Goal: Transaction & Acquisition: Book appointment/travel/reservation

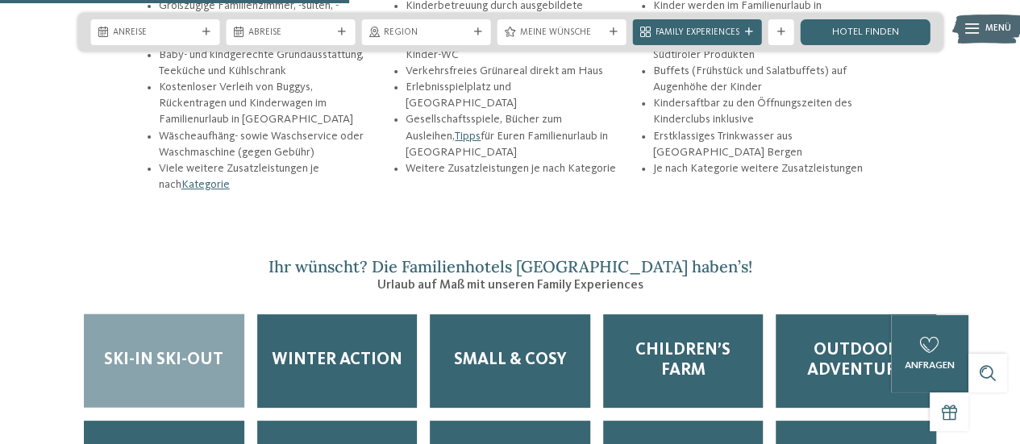
scroll to position [2016, 0]
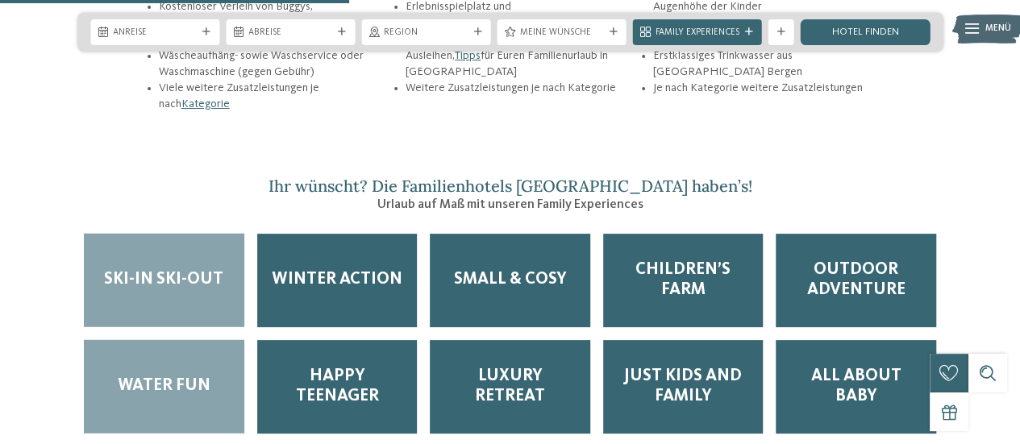
click at [192, 377] on span "Water Fun" at bounding box center [164, 387] width 93 height 20
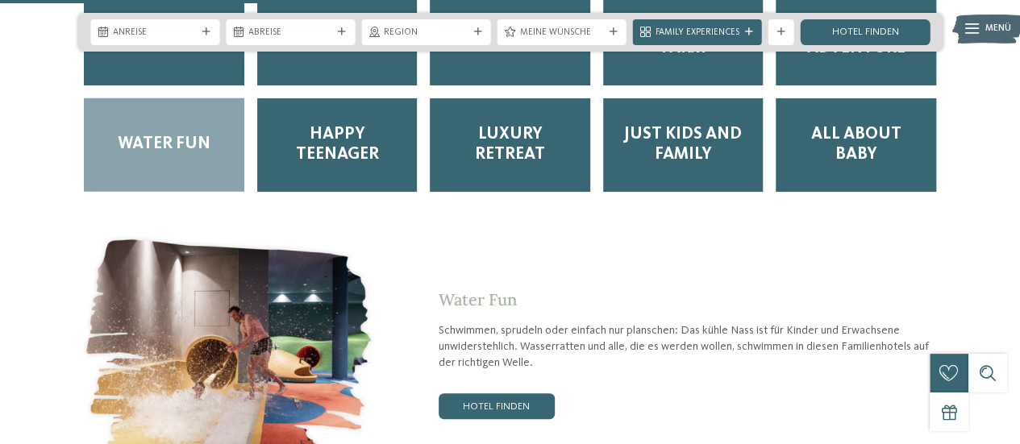
scroll to position [2420, 0]
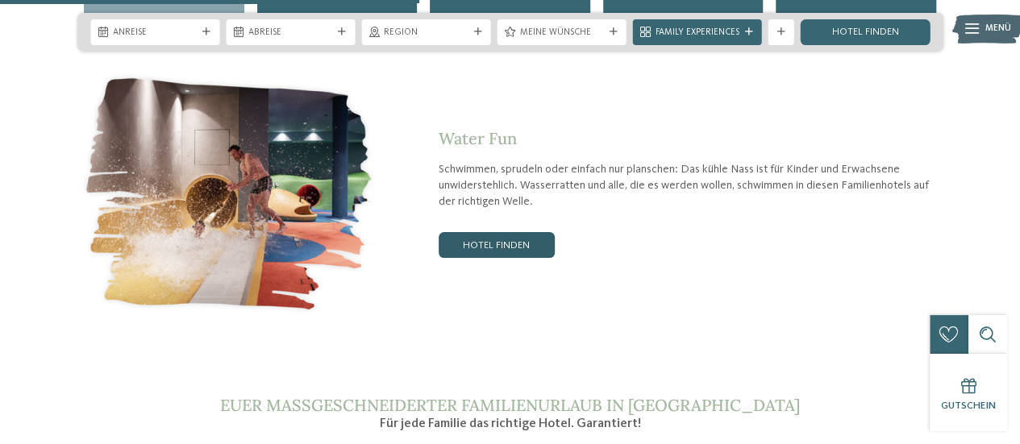
click at [521, 232] on link "Hotel finden" at bounding box center [497, 245] width 116 height 26
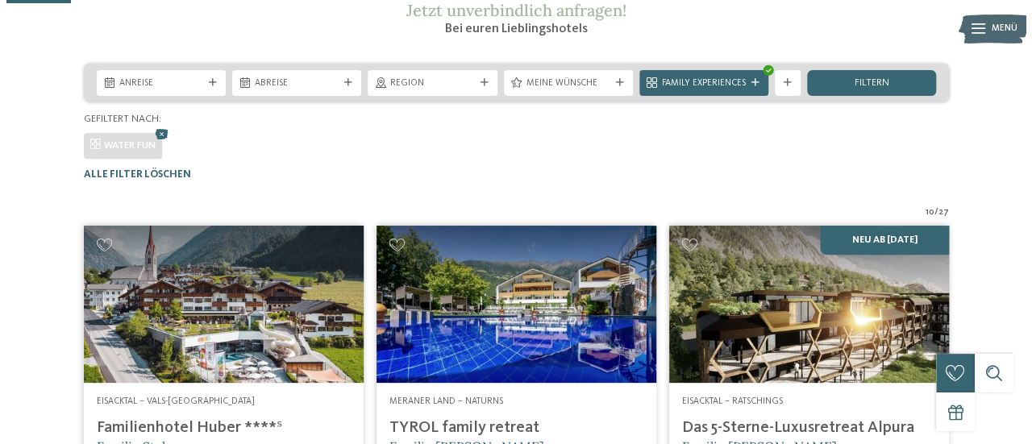
scroll to position [156, 0]
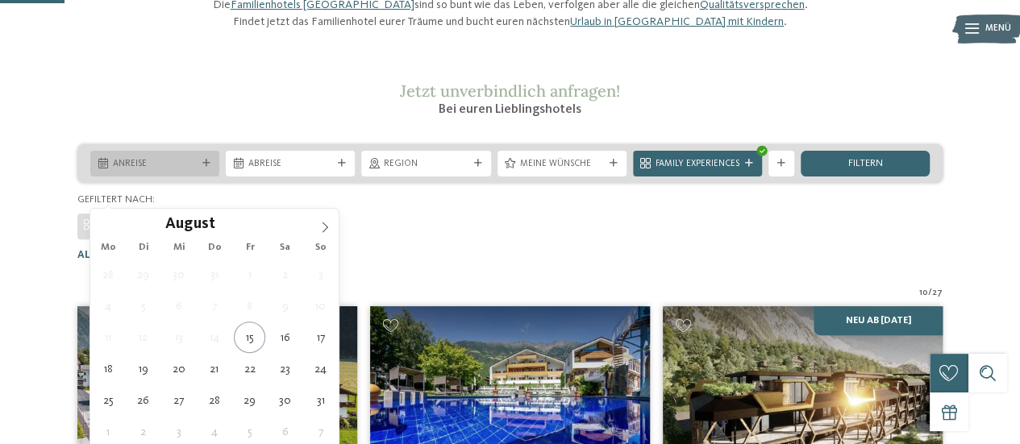
click at [206, 168] on icon at bounding box center [206, 164] width 8 height 8
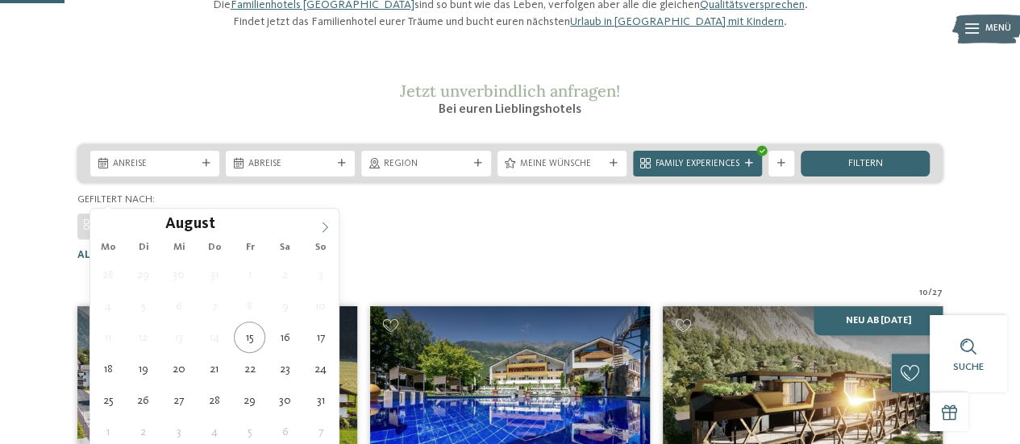
click at [331, 229] on span at bounding box center [324, 222] width 27 height 27
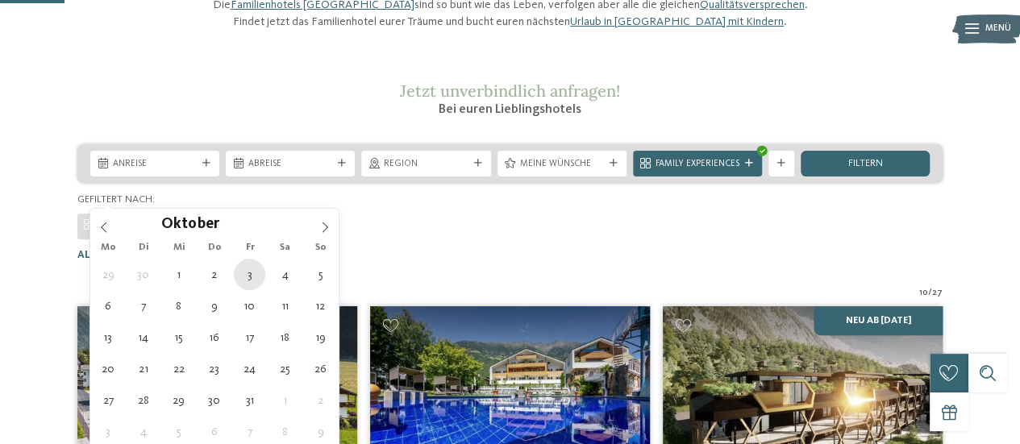
type div "03.10.2025"
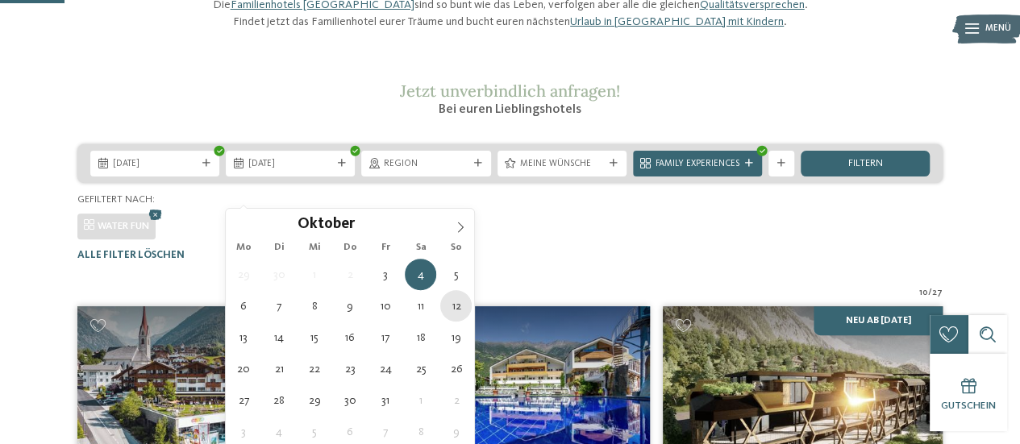
type div "12.10.2025"
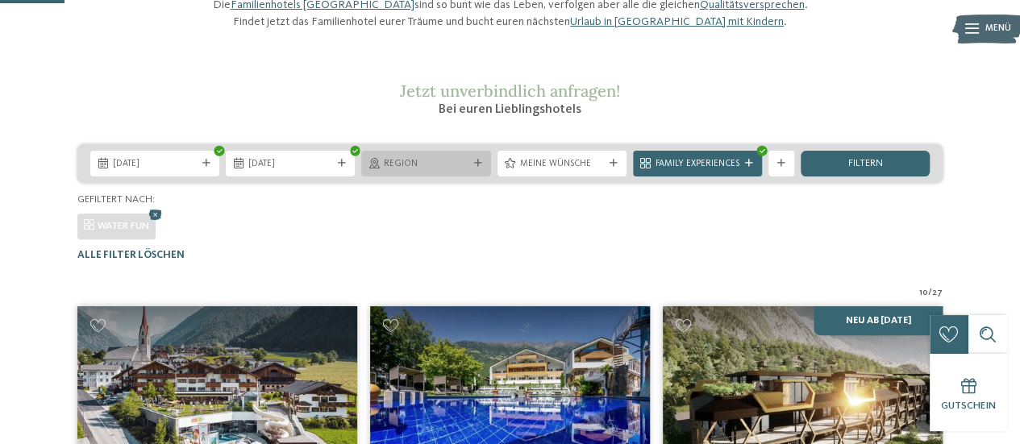
click at [444, 171] on span "Region" at bounding box center [426, 164] width 84 height 13
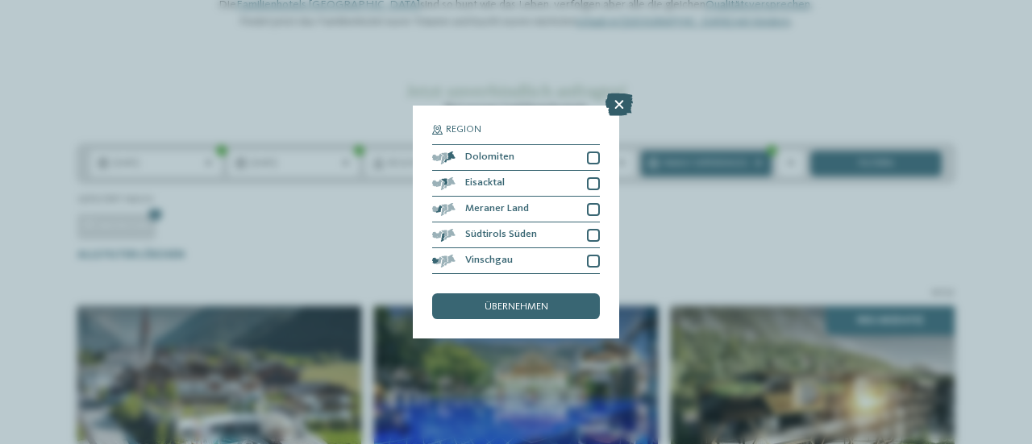
click at [623, 100] on icon at bounding box center [619, 105] width 27 height 23
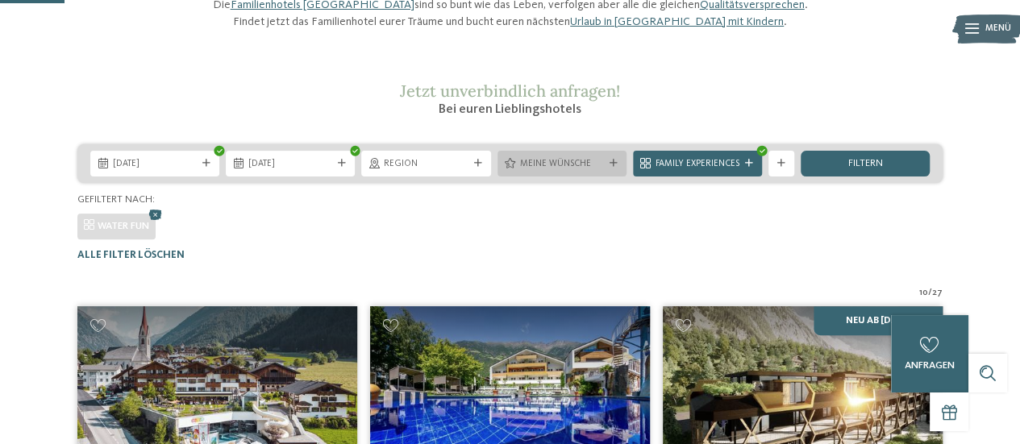
click at [594, 171] on span "Meine Wünsche" at bounding box center [562, 164] width 84 height 13
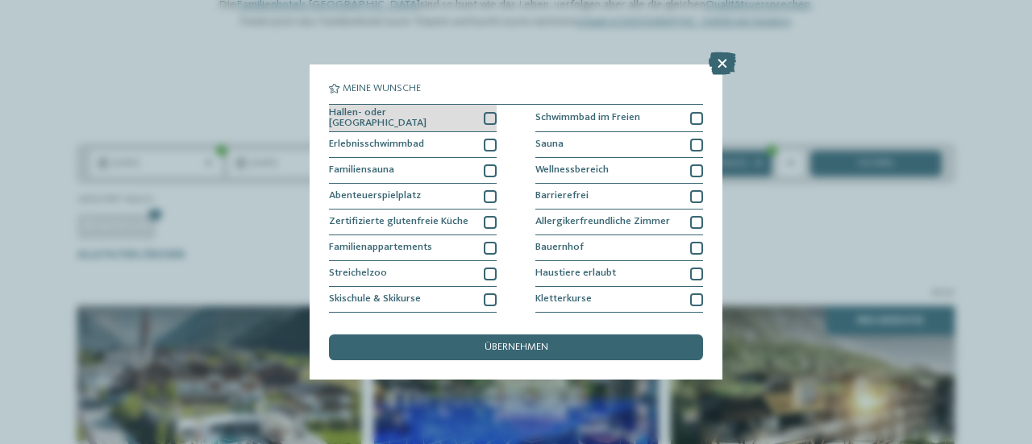
click at [486, 117] on div at bounding box center [490, 118] width 13 height 13
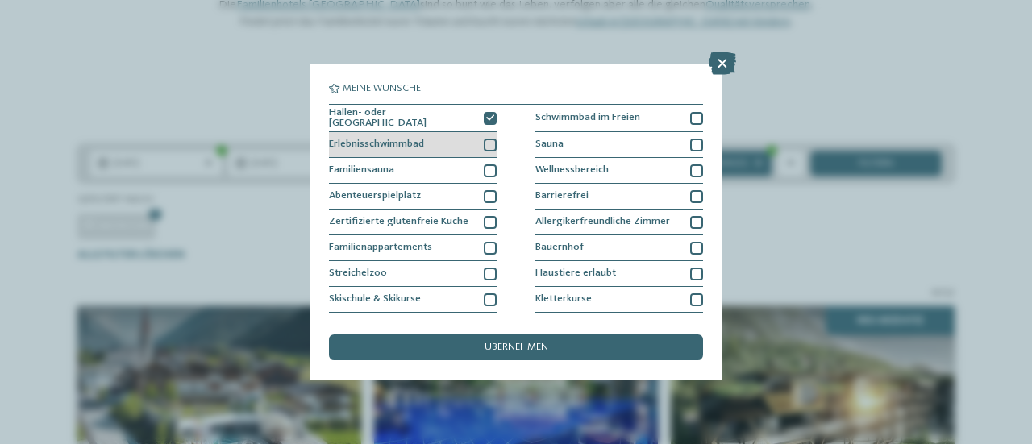
click at [490, 146] on div at bounding box center [490, 145] width 13 height 13
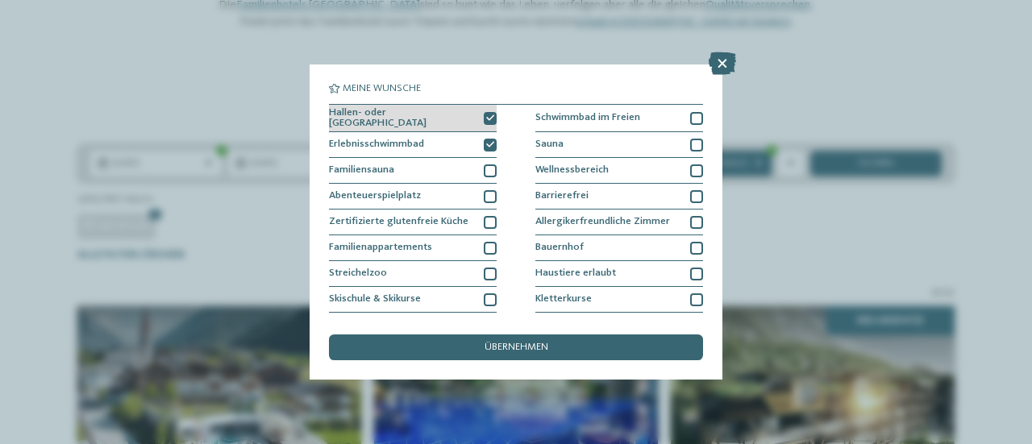
drag, startPoint x: 487, startPoint y: 142, endPoint x: 489, endPoint y: 128, distance: 13.8
click at [489, 142] on icon at bounding box center [490, 145] width 8 height 8
click at [489, 119] on icon at bounding box center [490, 119] width 8 height 8
click at [733, 63] on icon at bounding box center [722, 63] width 27 height 23
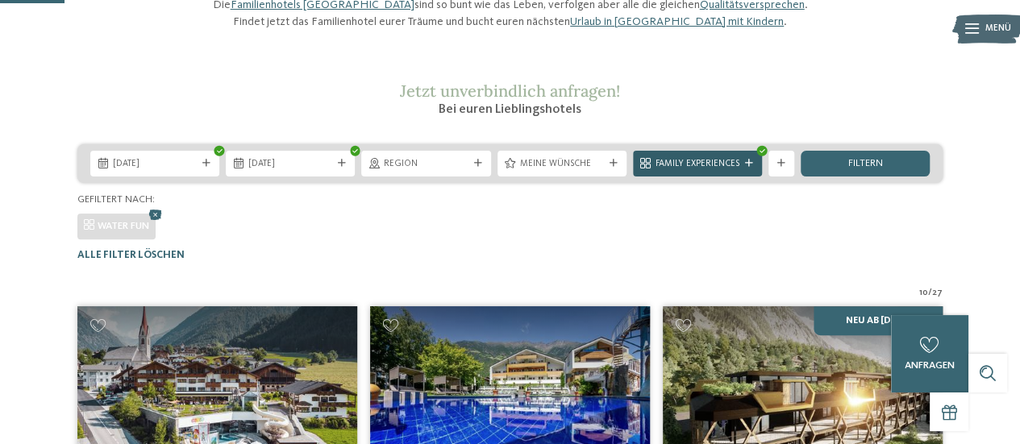
click at [724, 171] on span "Family Experiences" at bounding box center [698, 164] width 84 height 13
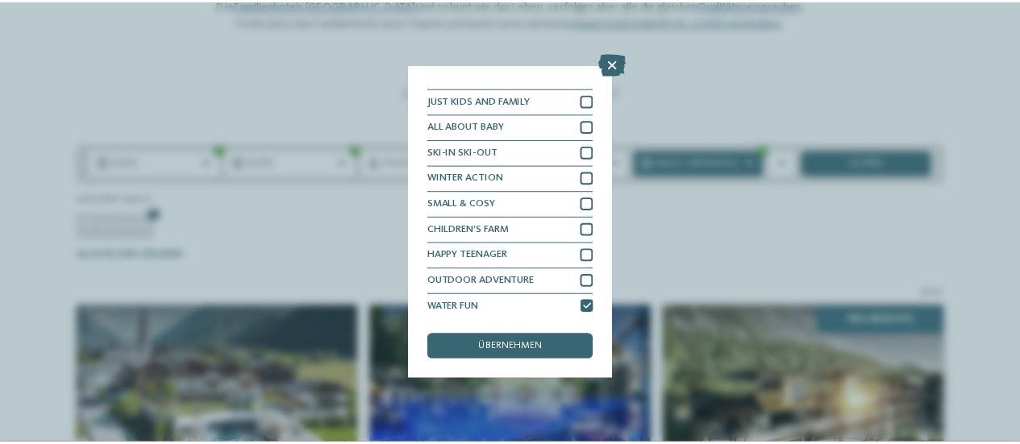
scroll to position [47, 0]
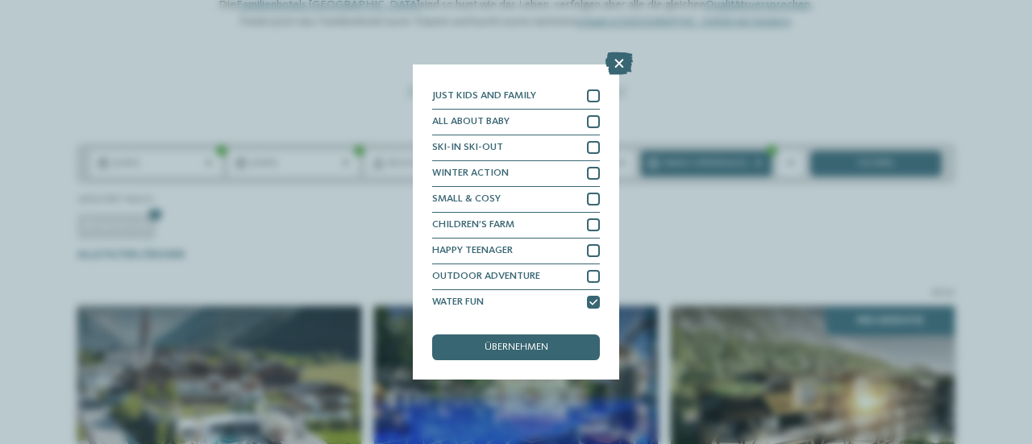
click at [522, 345] on span "übernehmen" at bounding box center [517, 348] width 64 height 10
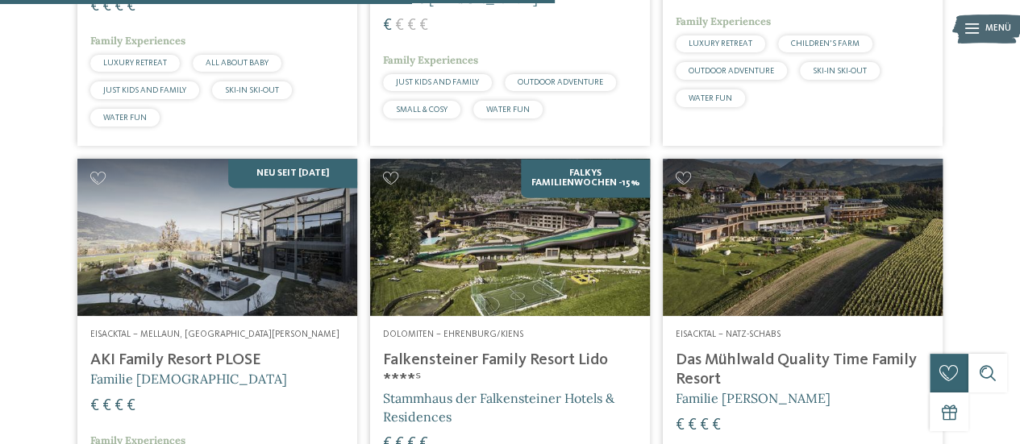
scroll to position [1205, 0]
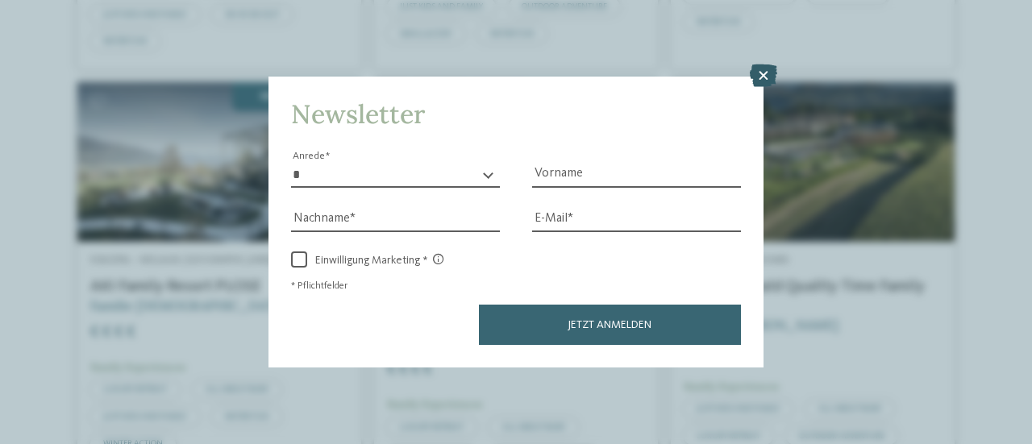
click at [762, 81] on icon at bounding box center [763, 76] width 27 height 23
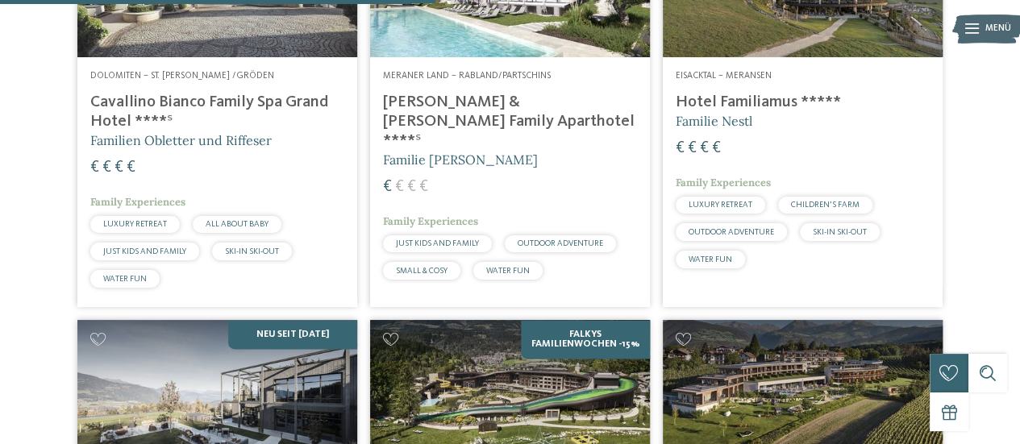
scroll to position [802, 0]
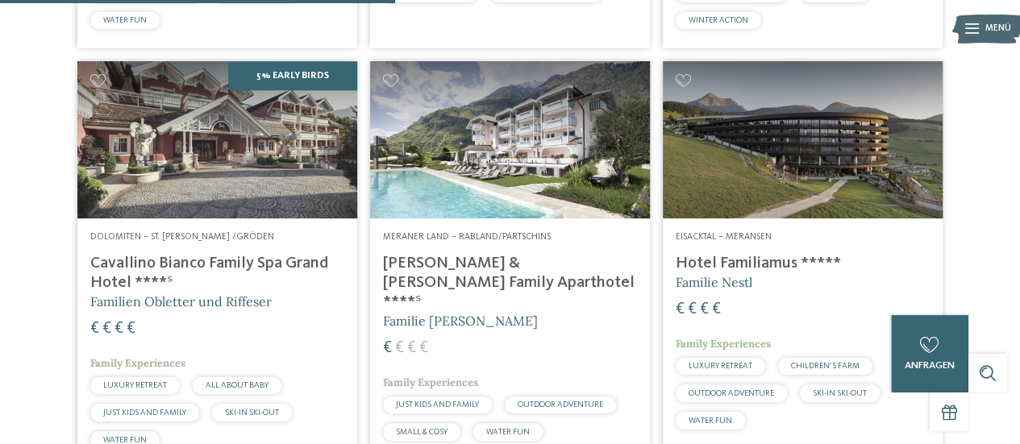
click at [566, 291] on h4 "[PERSON_NAME] & [PERSON_NAME] Family Aparthotel ****ˢ" at bounding box center [510, 283] width 254 height 58
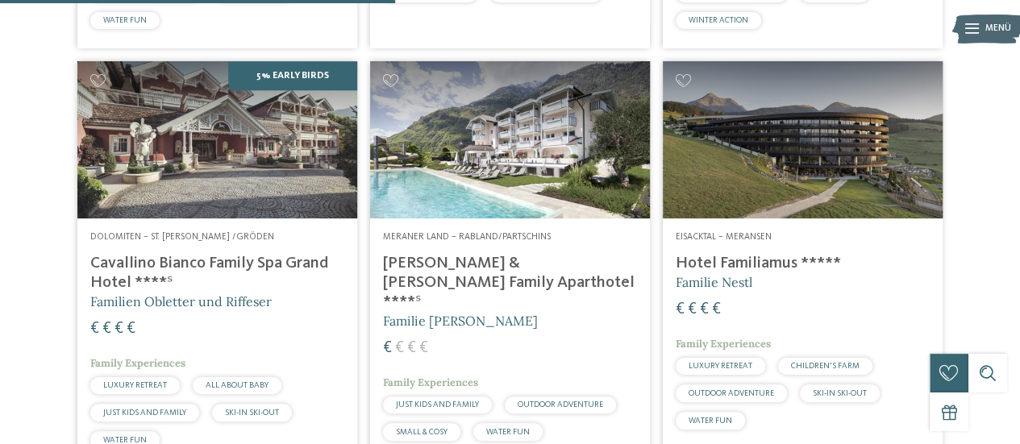
click at [261, 293] on h4 "Cavallino Bianco Family Spa Grand Hotel ****ˢ" at bounding box center [217, 273] width 254 height 39
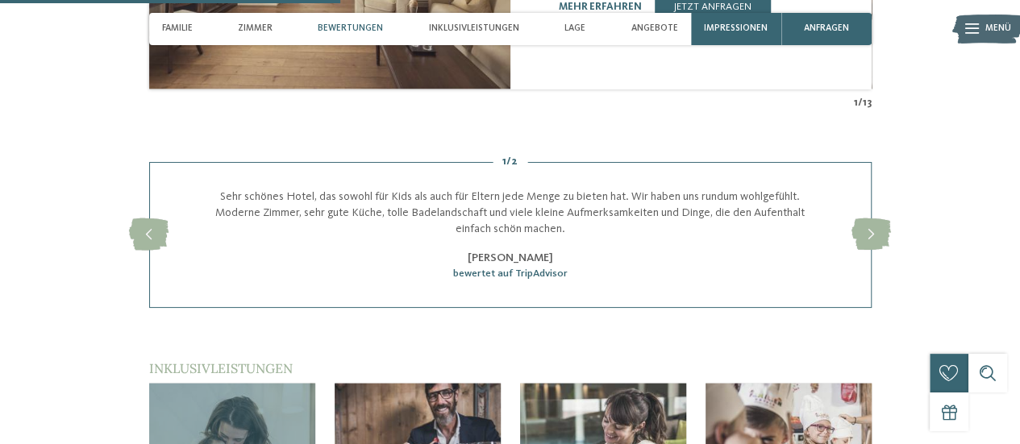
scroll to position [1774, 0]
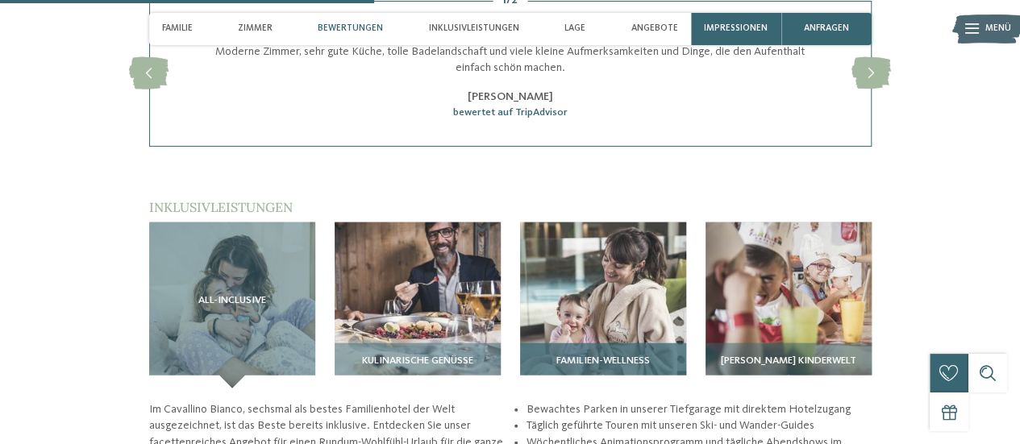
click at [626, 223] on img at bounding box center [603, 306] width 166 height 166
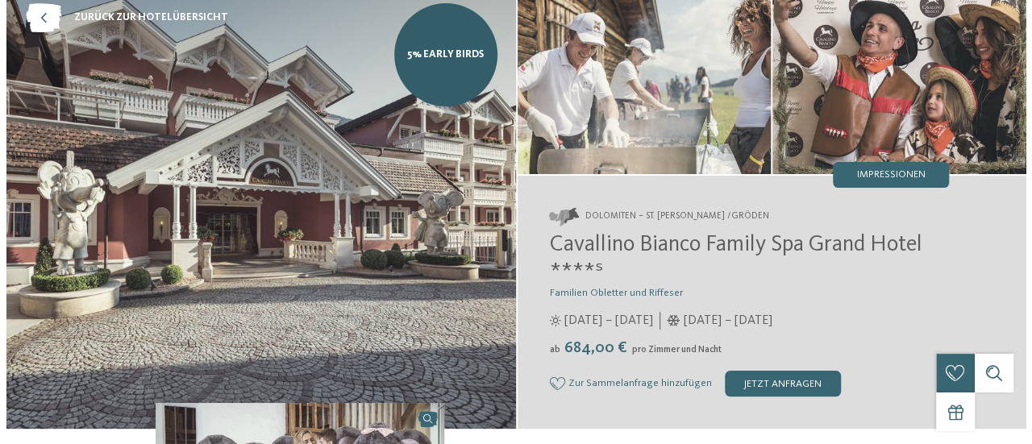
scroll to position [0, 0]
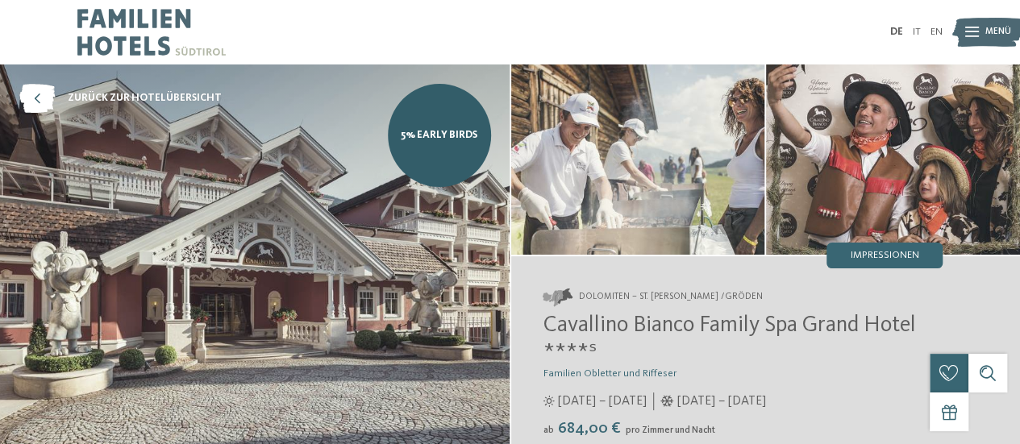
click at [973, 36] on icon at bounding box center [972, 32] width 14 height 10
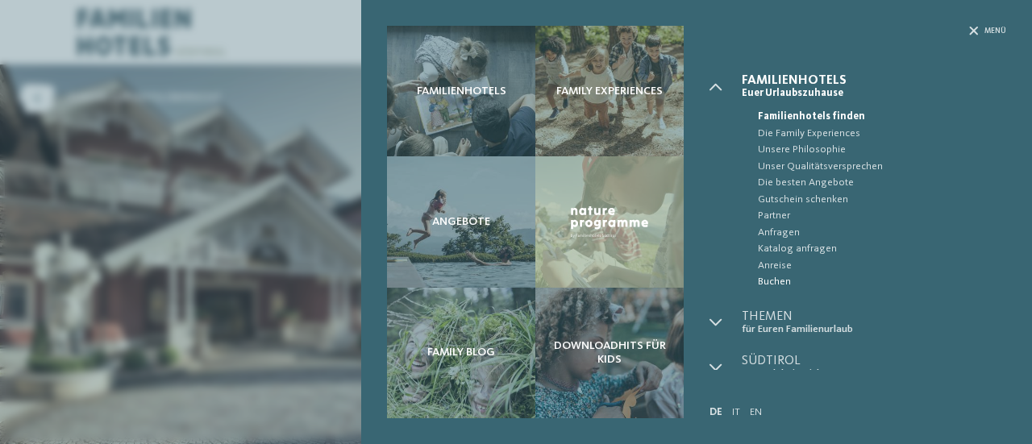
click at [773, 285] on span "Buchen" at bounding box center [882, 282] width 248 height 16
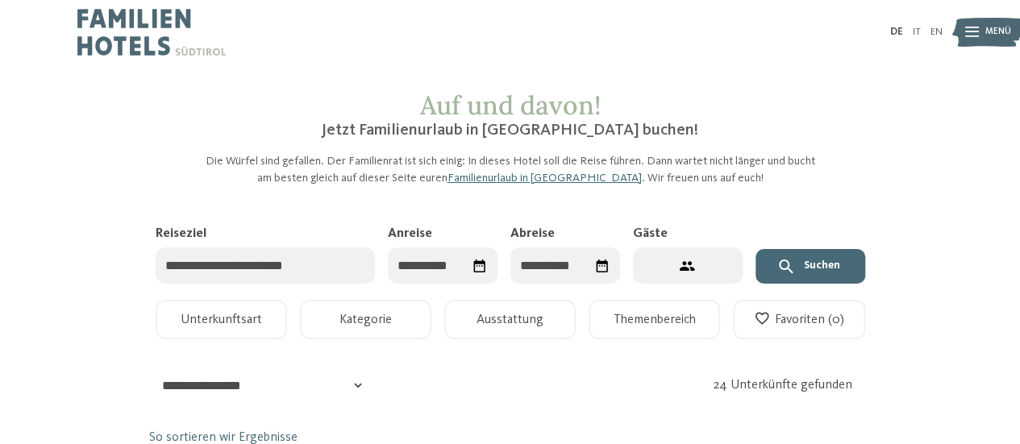
click at [313, 275] on input "Reiseziel" at bounding box center [265, 266] width 219 height 36
click at [223, 256] on input "Reiseziel" at bounding box center [265, 266] width 219 height 36
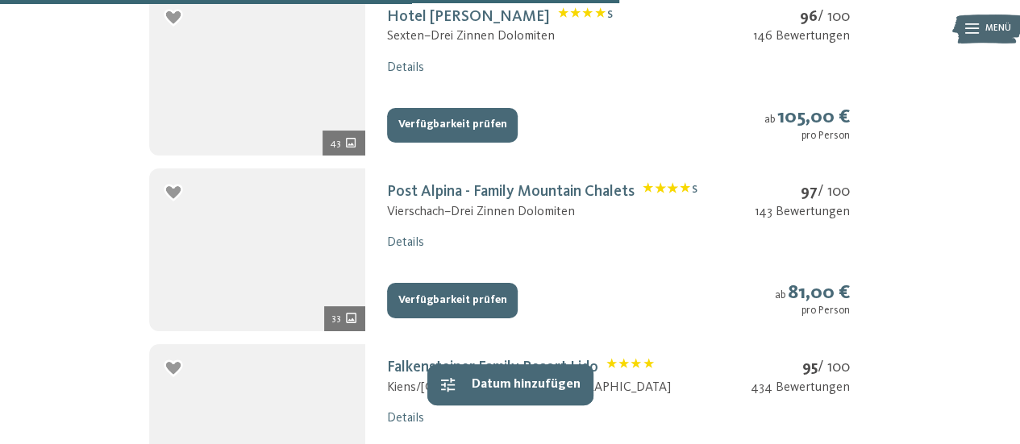
scroll to position [1694, 0]
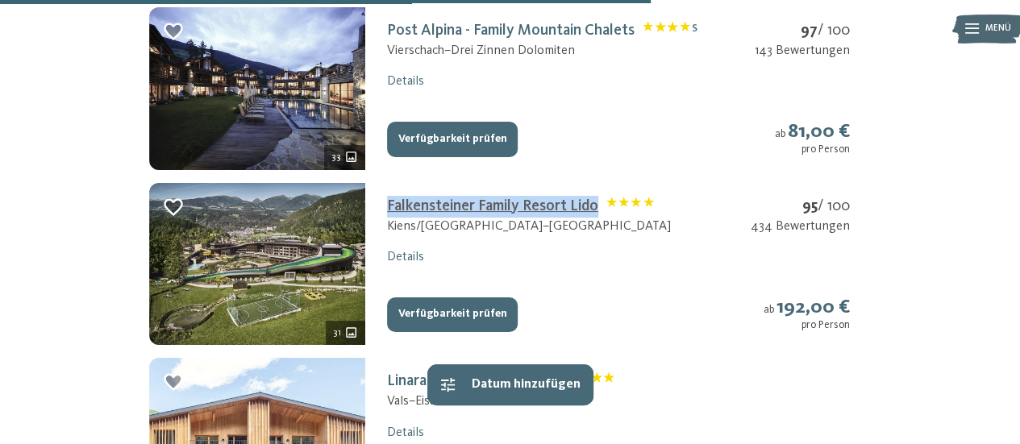
drag, startPoint x: 382, startPoint y: 206, endPoint x: 598, endPoint y: 214, distance: 216.3
click at [598, 214] on div "Falkensteiner Family Resort Lido Kiens/Ehrenburg – Kronplatz 95 / 100 434 Bewer…" at bounding box center [618, 264] width 506 height 163
copy link "Falkensteiner Family Resort Lido"
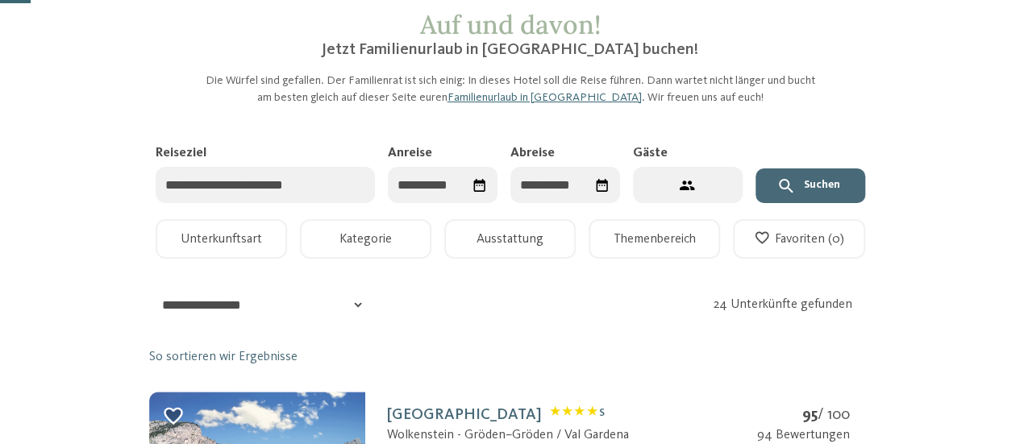
scroll to position [0, 0]
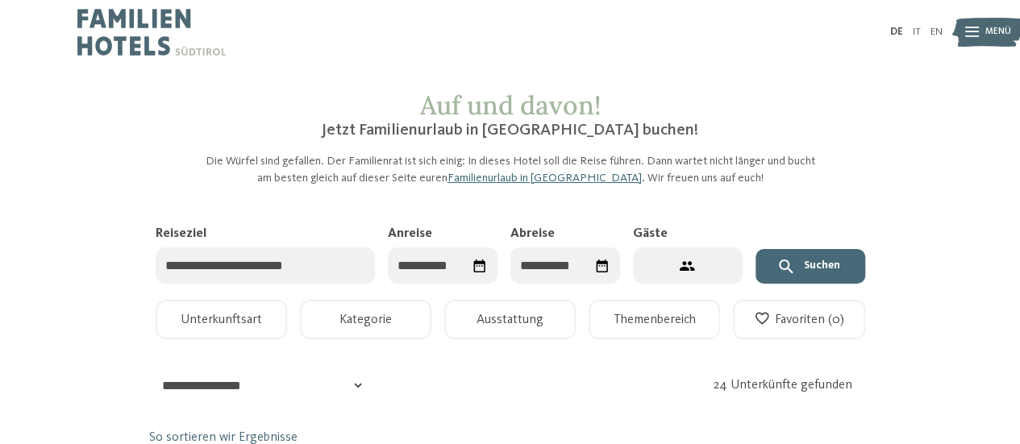
click at [272, 257] on input "Reiseziel" at bounding box center [265, 266] width 219 height 36
paste input "**********"
type input "**********"
click at [440, 273] on div at bounding box center [443, 266] width 110 height 36
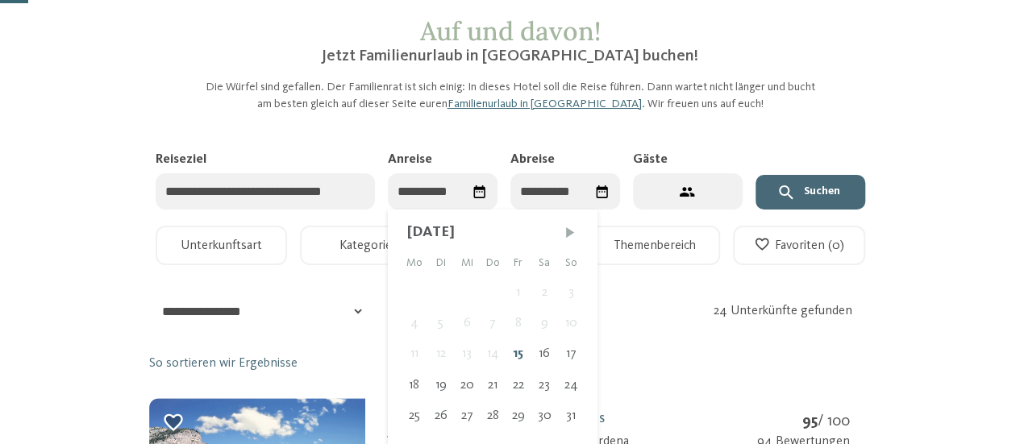
click at [573, 229] on span "Nächster Monat" at bounding box center [570, 232] width 16 height 16
click at [574, 229] on span "Nächster Monat" at bounding box center [569, 232] width 16 height 16
click at [521, 297] on div "3" at bounding box center [519, 292] width 27 height 31
type input "**********"
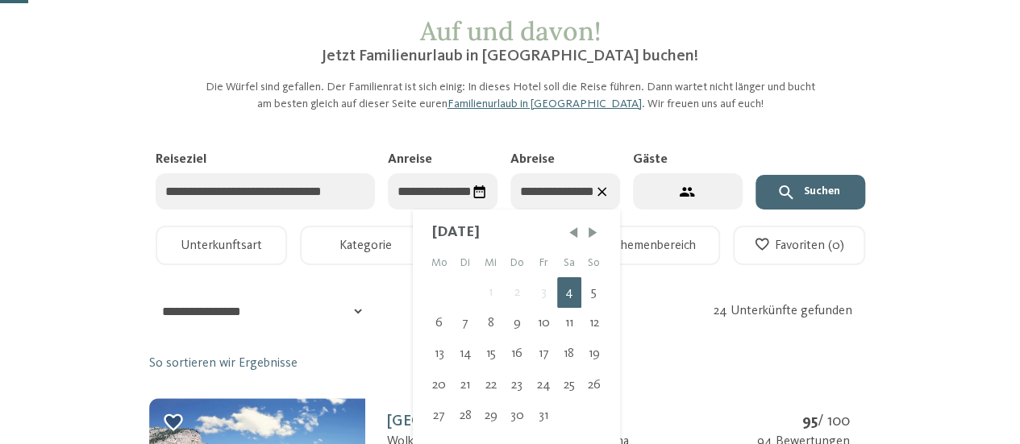
click at [596, 325] on div "12" at bounding box center [595, 323] width 26 height 31
type input "**********"
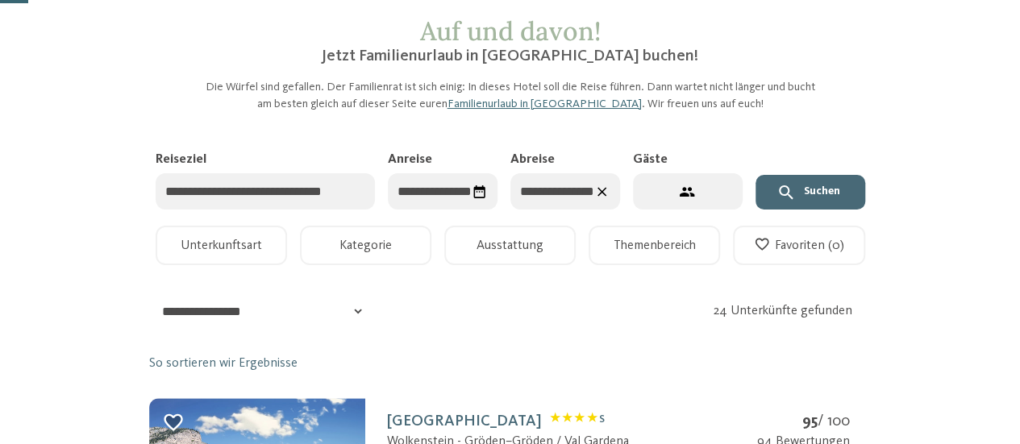
click at [698, 196] on button "2 Gäste – 1 Zimmer" at bounding box center [688, 191] width 110 height 36
select select "*"
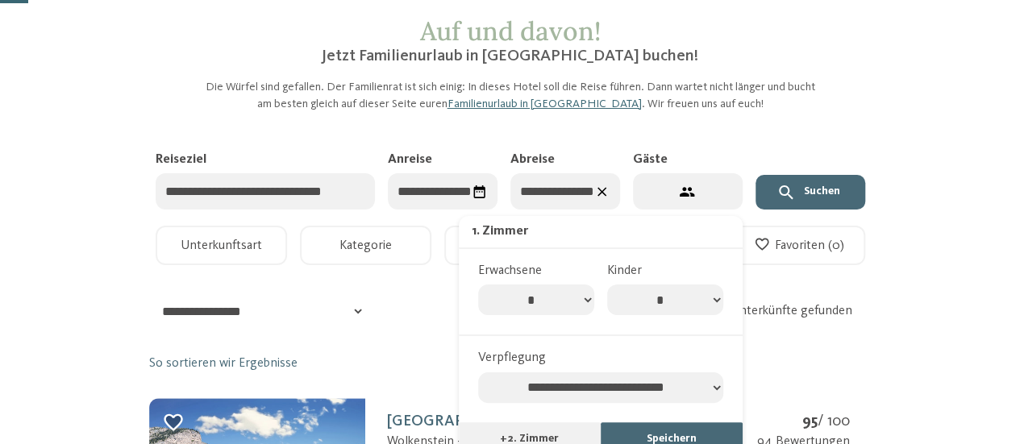
click at [700, 306] on select "* * * * * * * *" at bounding box center [665, 300] width 116 height 31
select select "*"
click at [607, 285] on select "* * * * * * * *" at bounding box center [665, 300] width 116 height 31
select select "*"
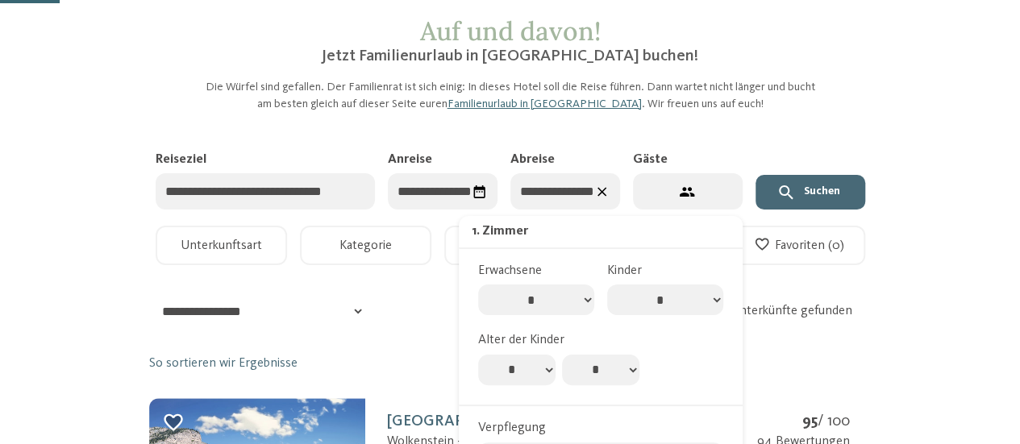
scroll to position [155, 0]
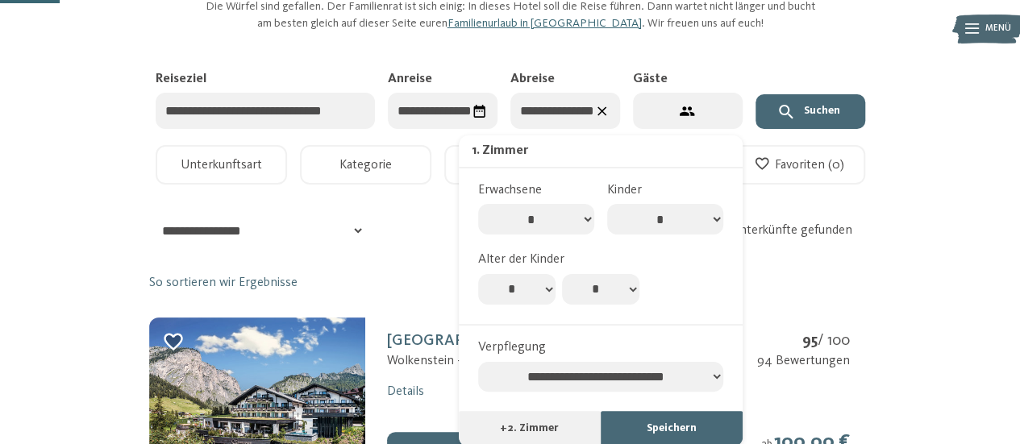
click at [541, 290] on select "* * * * * * * * * * ** ** ** ** ** ** ** **" at bounding box center [516, 289] width 77 height 31
select select "**"
click at [478, 274] on select "* * * * * * * * * * ** ** ** ** ** ** ** **" at bounding box center [516, 289] width 77 height 31
click at [596, 296] on select "* * * * * * * * * * ** ** ** ** ** ** ** **" at bounding box center [600, 289] width 77 height 31
select select "**"
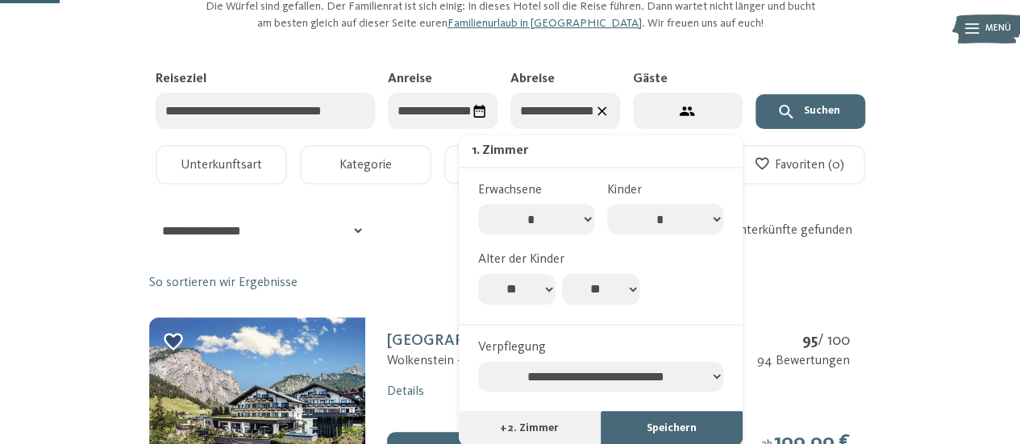
click at [562, 274] on select "* * * * * * * * * * ** ** ** ** ** ** ** **" at bounding box center [600, 289] width 77 height 31
click at [855, 109] on button "Suchen" at bounding box center [811, 111] width 110 height 35
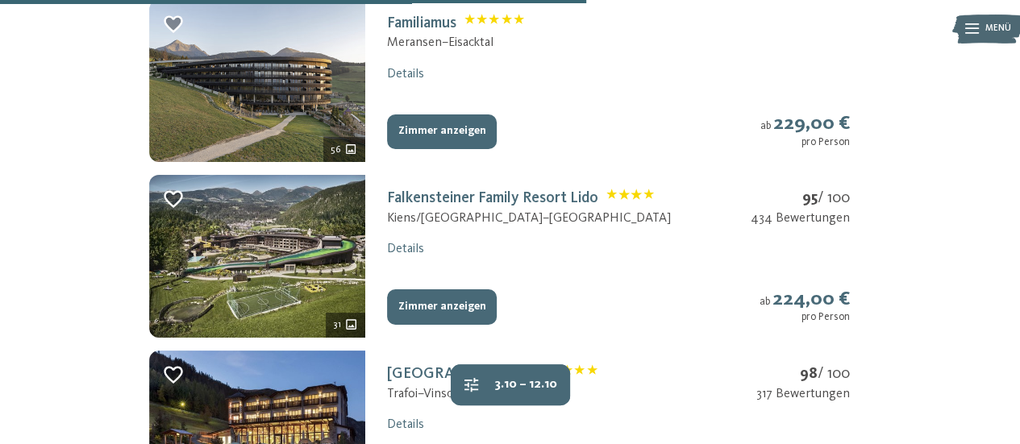
scroll to position [1607, 0]
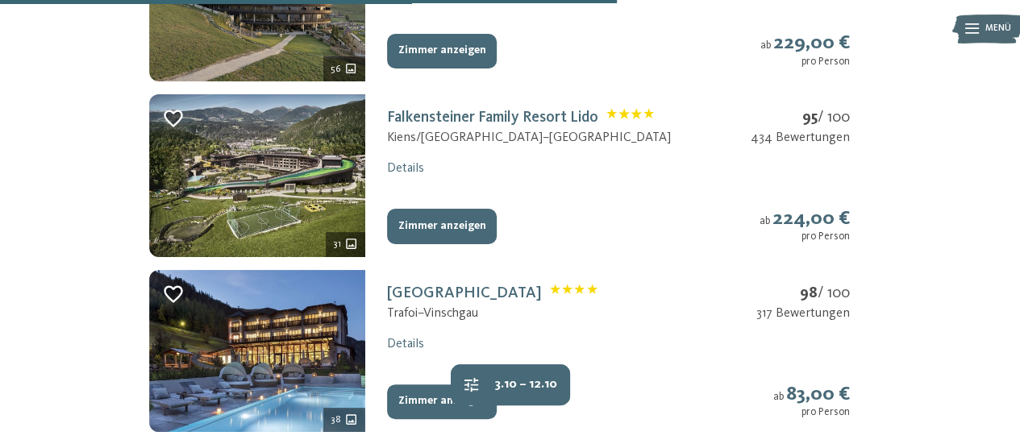
click at [450, 228] on button "Zimmer anzeigen" at bounding box center [442, 226] width 110 height 35
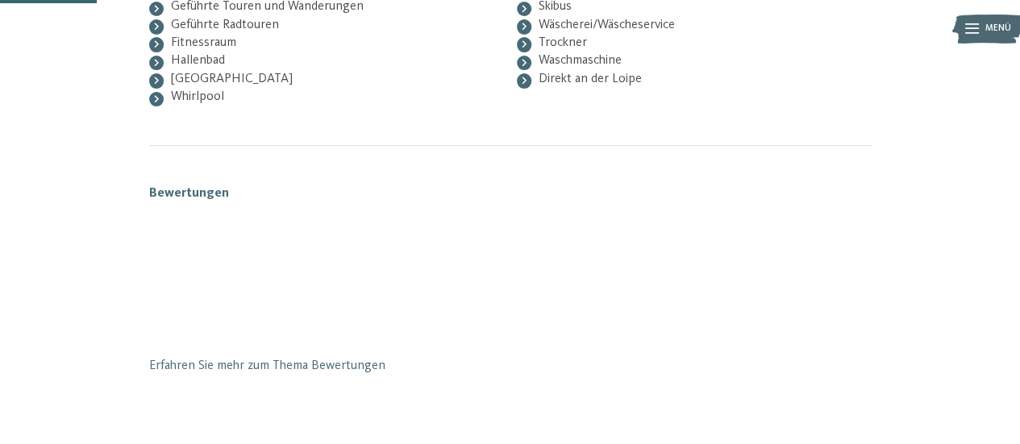
scroll to position [211, 0]
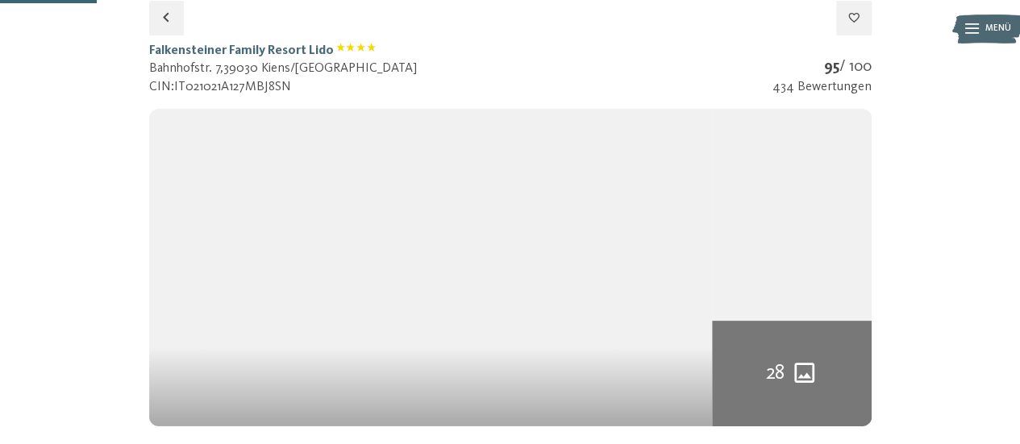
select select "**"
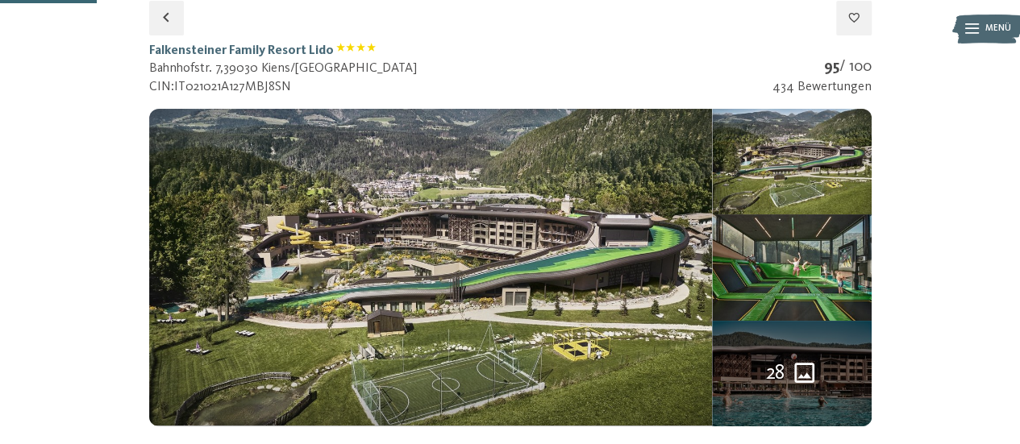
select select "**"
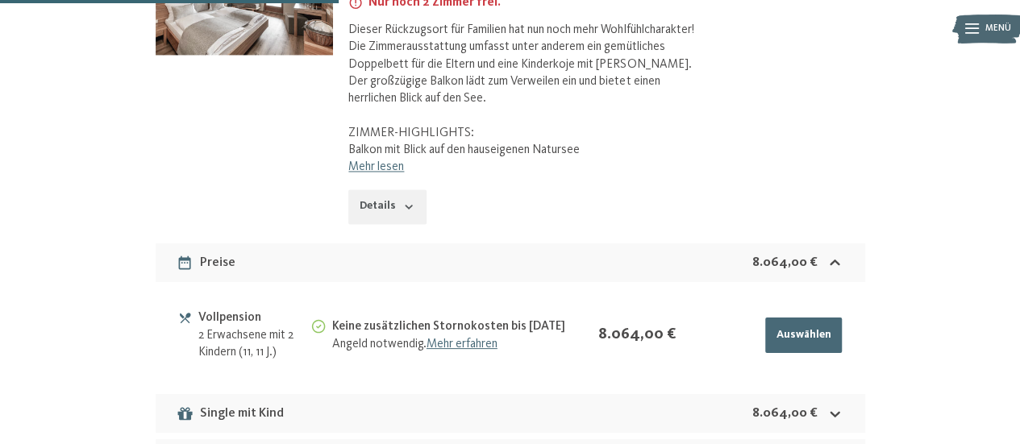
scroll to position [937, 0]
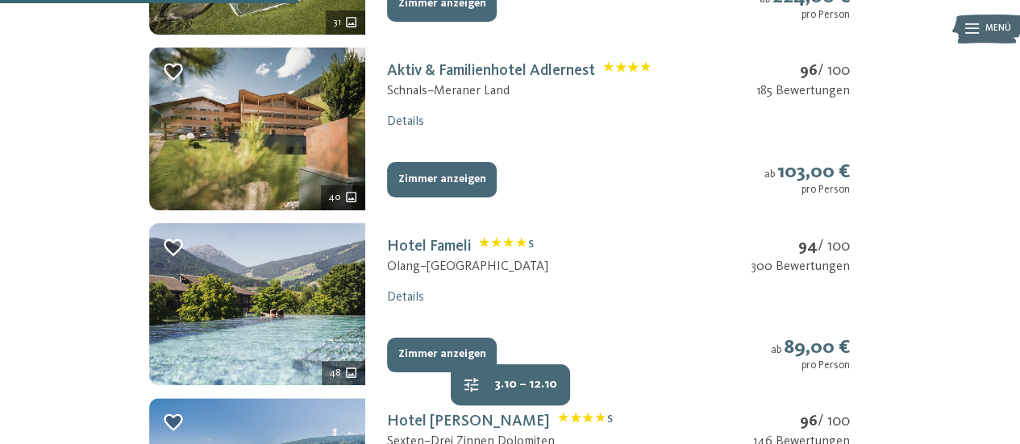
scroll to position [857, 0]
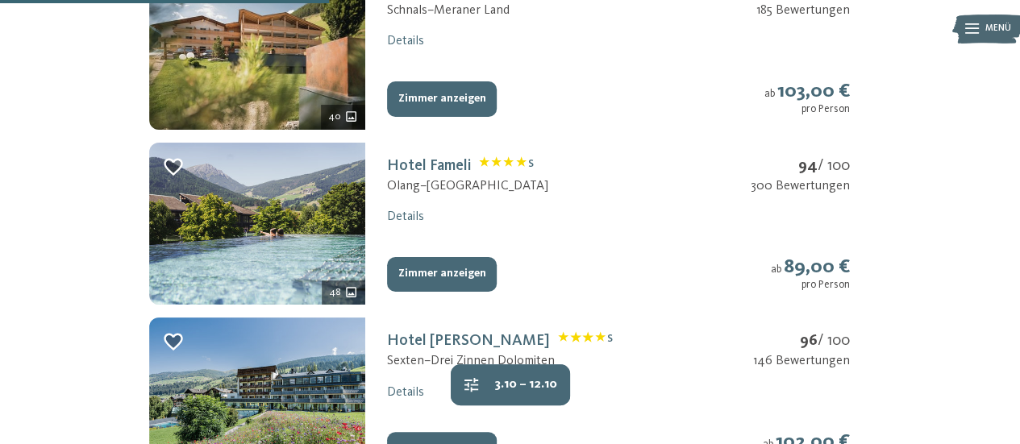
click at [468, 269] on button "Zimmer anzeigen" at bounding box center [442, 274] width 110 height 35
select select "**"
select select "**********"
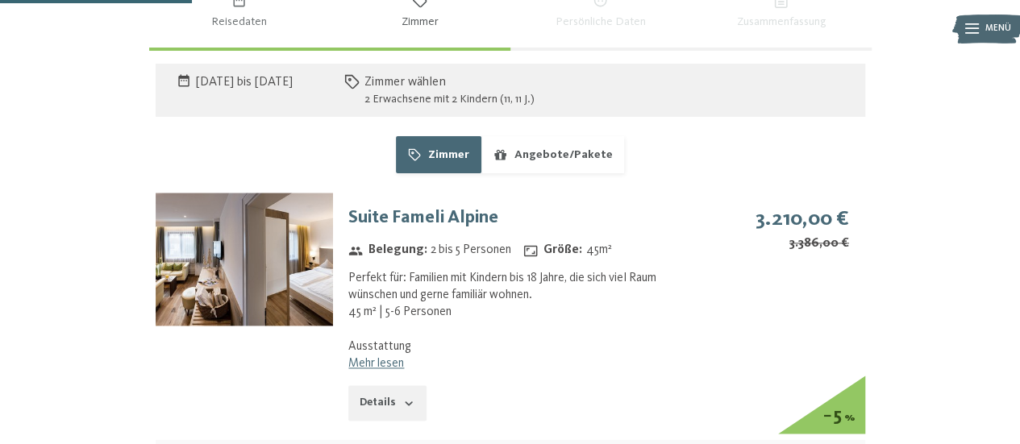
scroll to position [1018, 0]
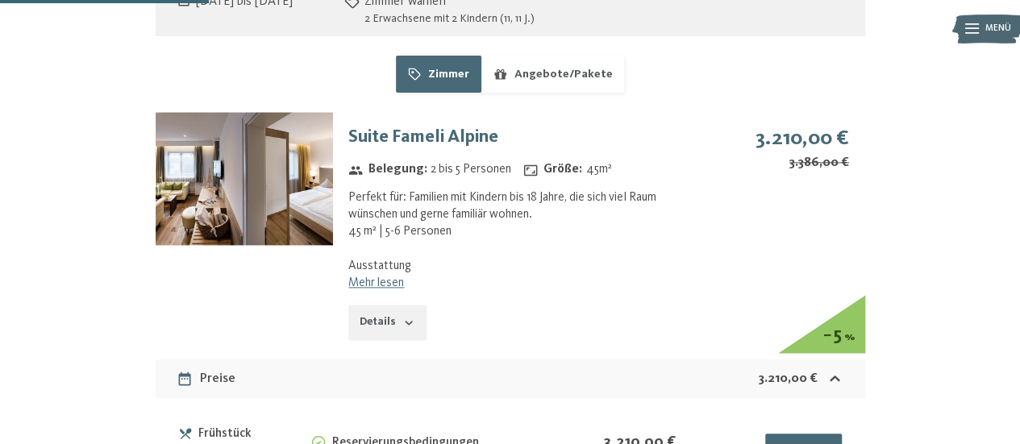
click at [396, 286] on link "Mehr lesen" at bounding box center [376, 283] width 56 height 13
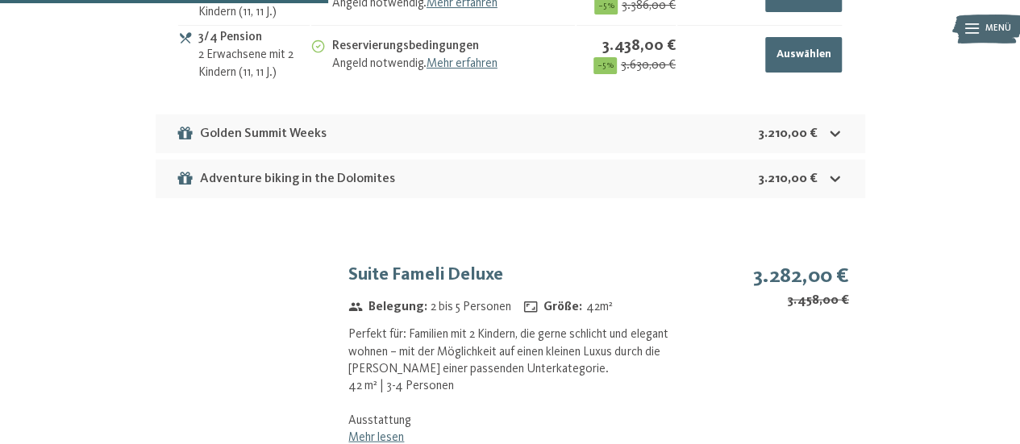
scroll to position [1744, 0]
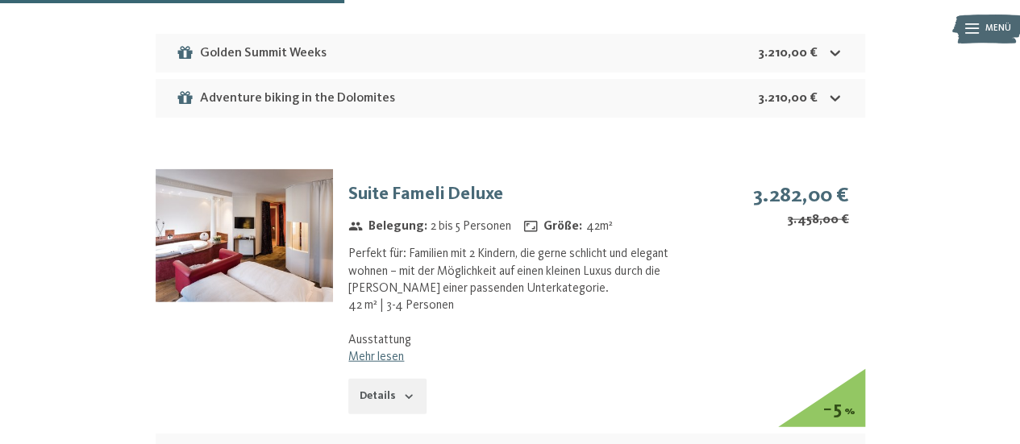
click at [395, 352] on link "Mehr lesen" at bounding box center [376, 357] width 56 height 13
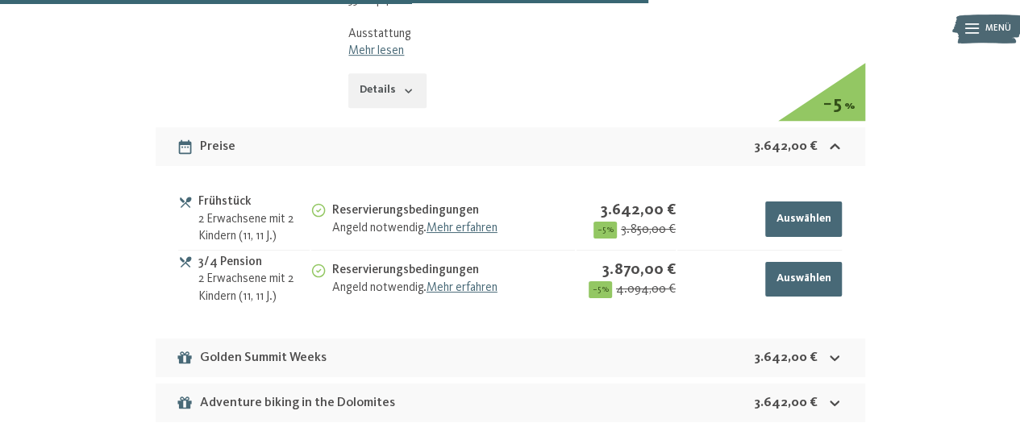
scroll to position [3437, 0]
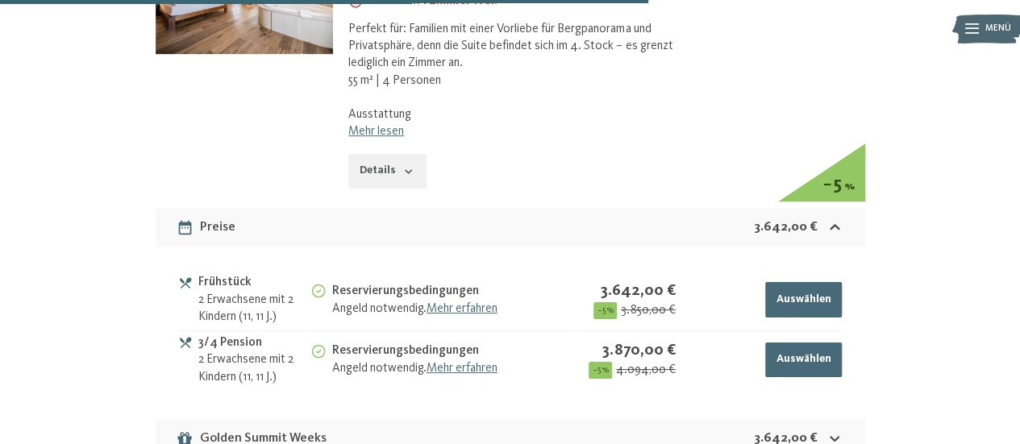
click at [361, 173] on button "Details" at bounding box center [386, 171] width 77 height 35
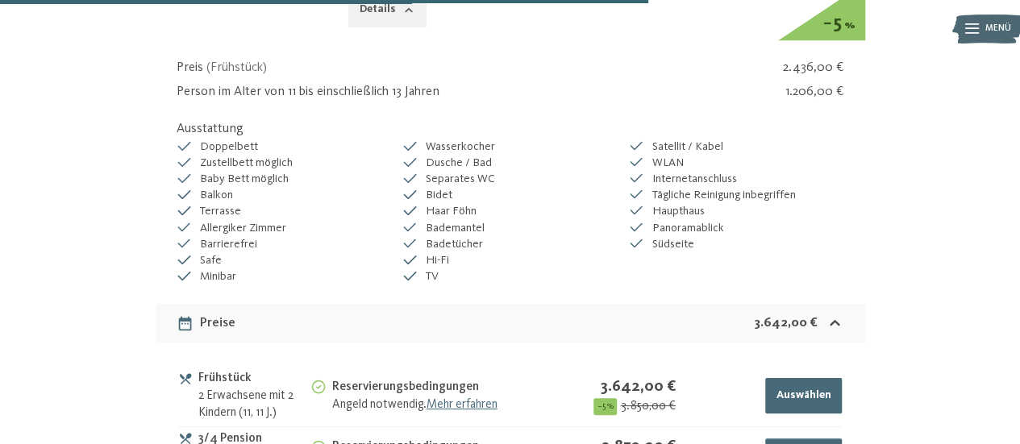
scroll to position [3518, 0]
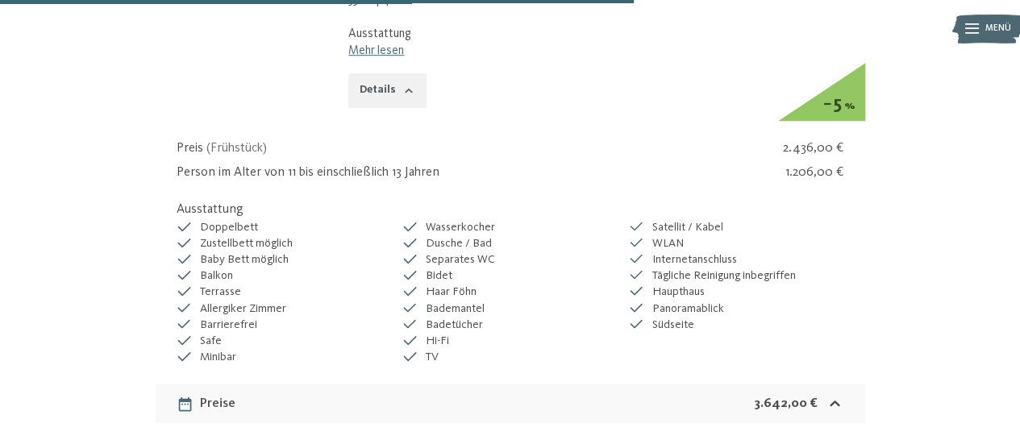
click at [397, 99] on button "Details" at bounding box center [386, 90] width 77 height 35
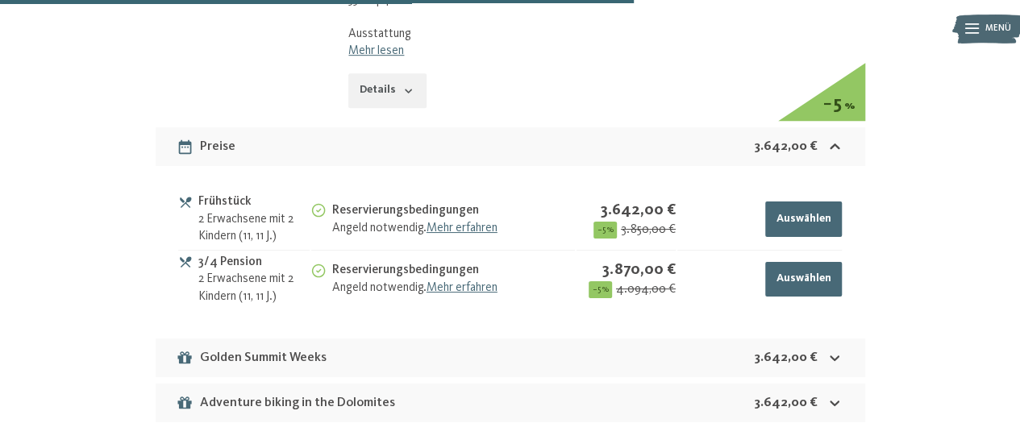
click at [388, 52] on link "Mehr lesen" at bounding box center [376, 50] width 56 height 13
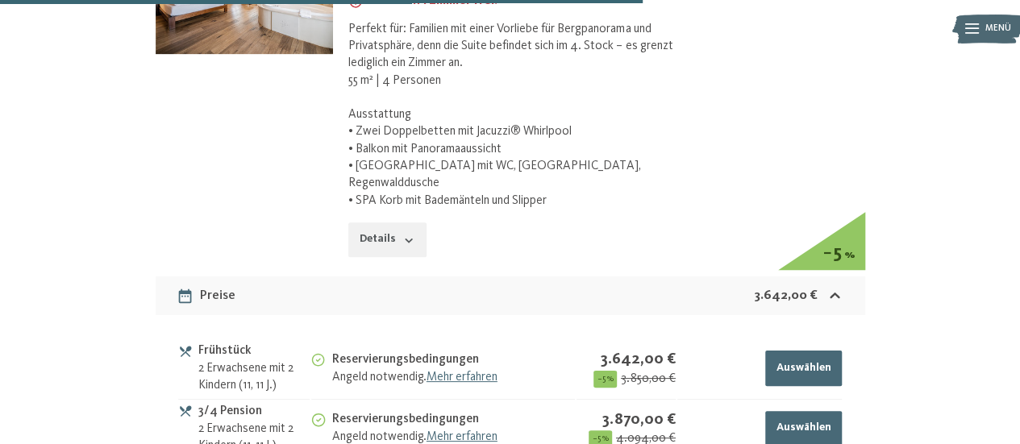
scroll to position [3276, 0]
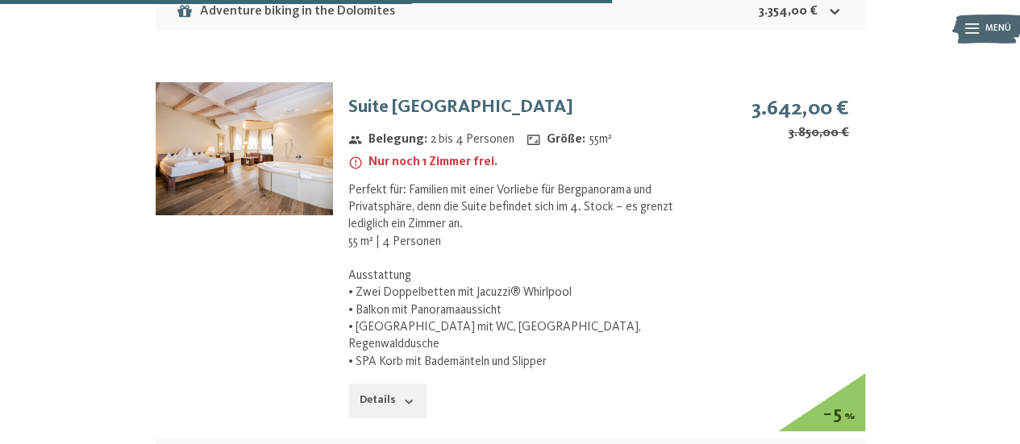
click at [313, 172] on img at bounding box center [244, 148] width 177 height 133
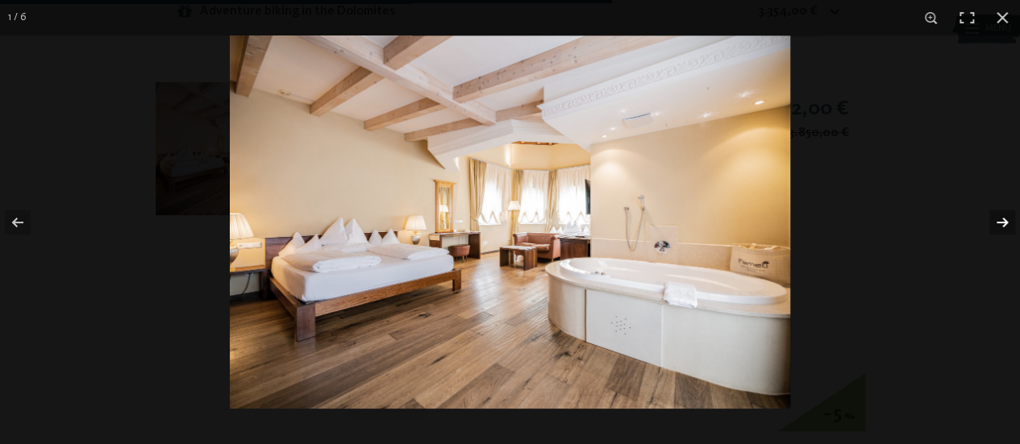
click at [1005, 223] on button "button" at bounding box center [992, 222] width 56 height 81
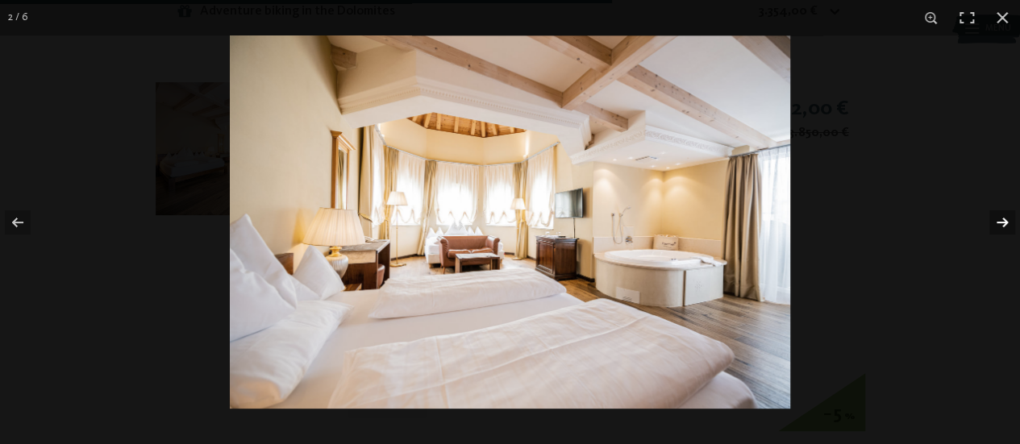
click at [1005, 223] on button "button" at bounding box center [992, 222] width 56 height 81
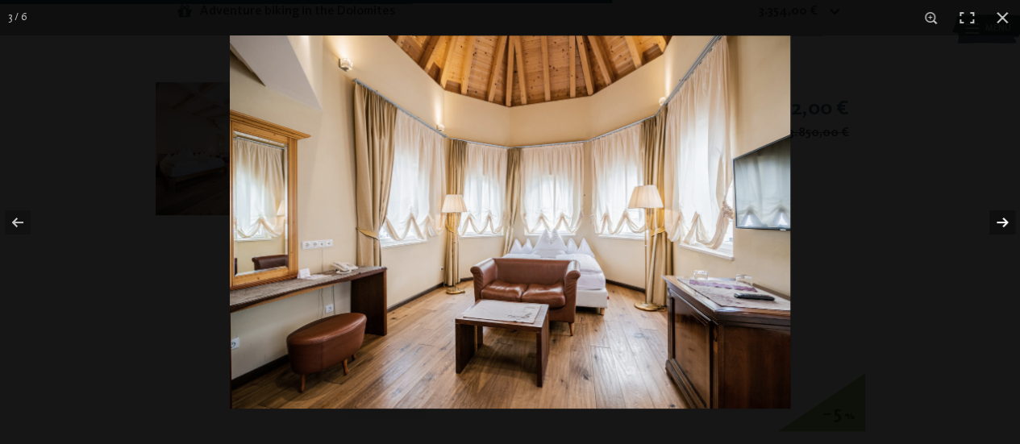
click at [1005, 223] on button "button" at bounding box center [992, 222] width 56 height 81
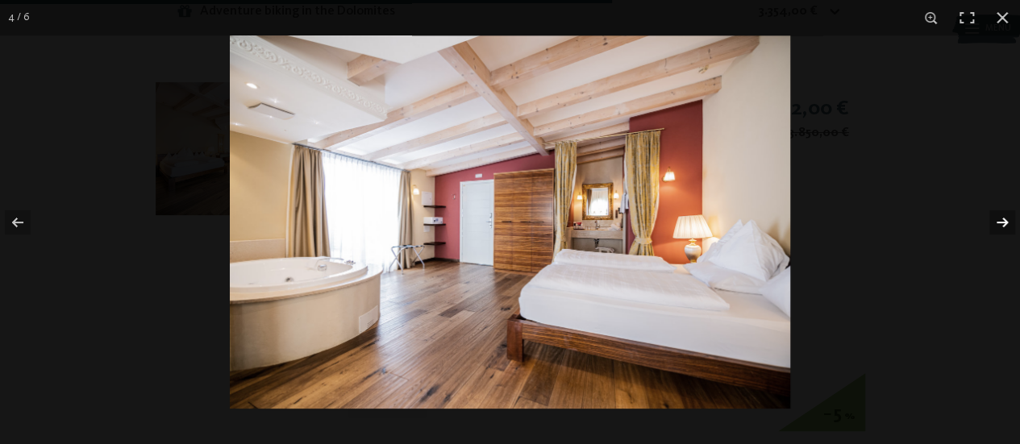
click at [1005, 223] on button "button" at bounding box center [992, 222] width 56 height 81
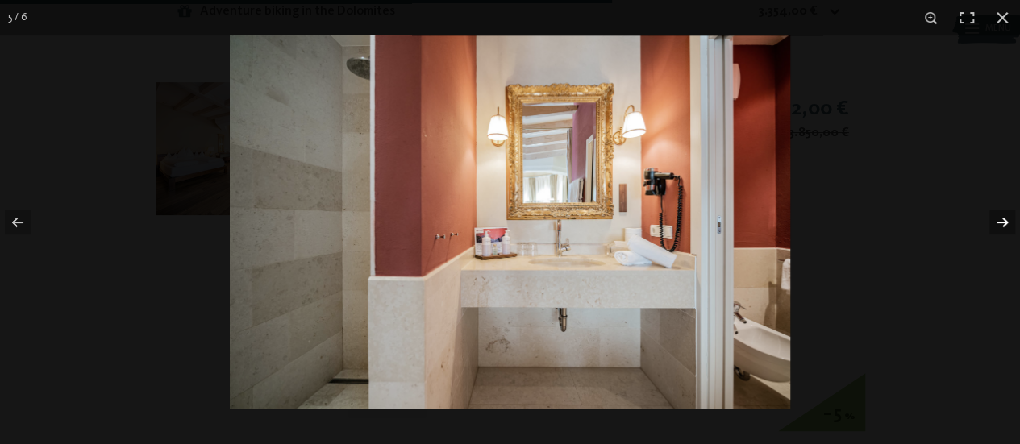
click at [1005, 223] on button "button" at bounding box center [992, 222] width 56 height 81
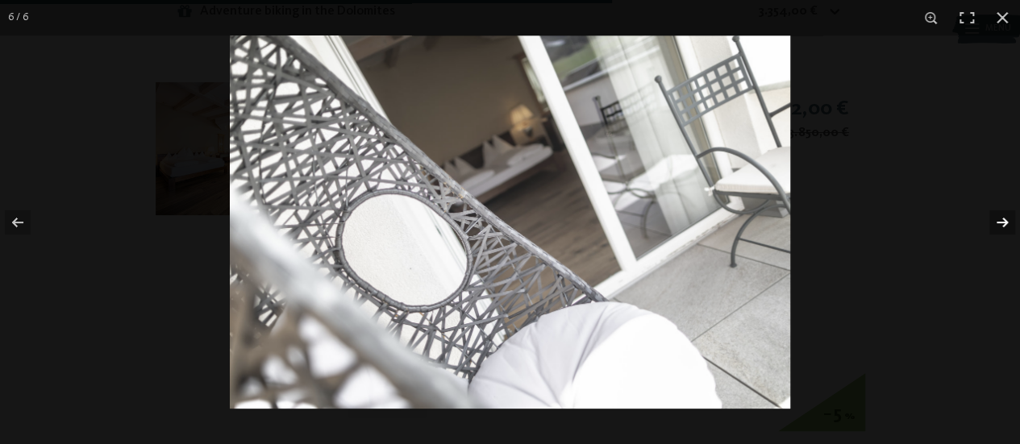
click at [1005, 223] on button "button" at bounding box center [992, 222] width 56 height 81
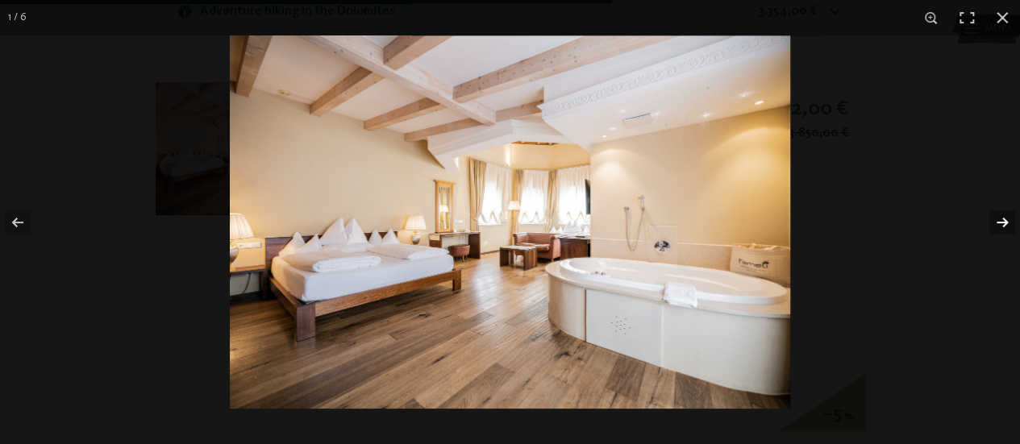
click at [1005, 223] on button "button" at bounding box center [992, 222] width 56 height 81
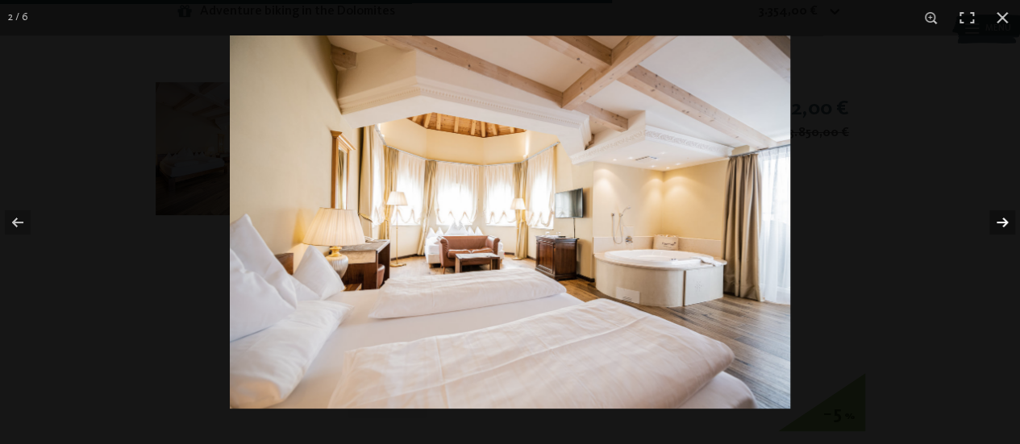
click at [1005, 223] on button "button" at bounding box center [992, 222] width 56 height 81
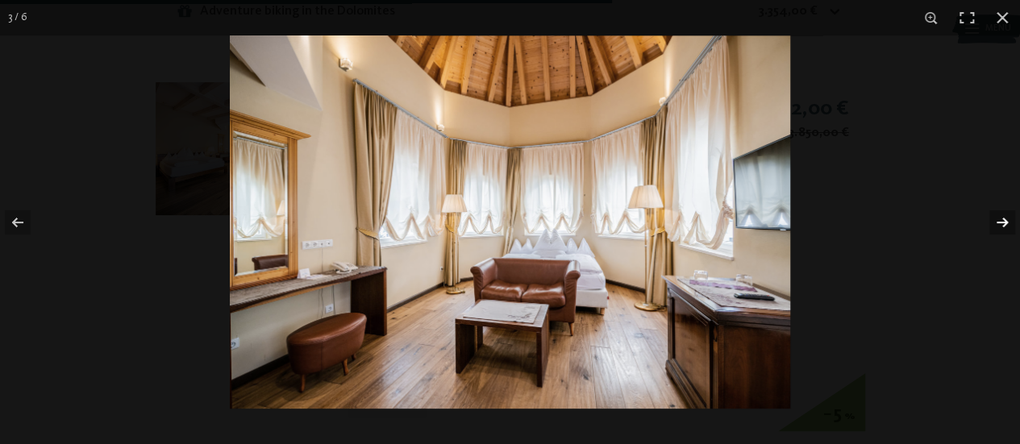
click at [1005, 223] on button "button" at bounding box center [992, 222] width 56 height 81
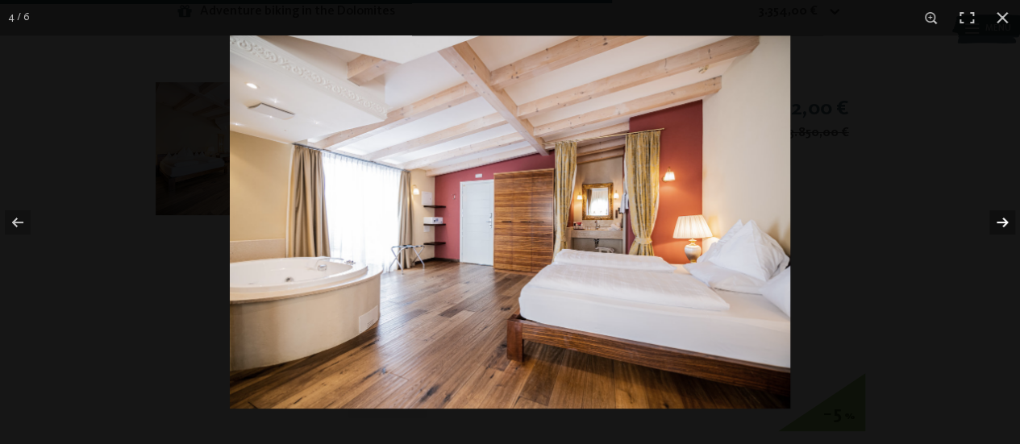
click at [1005, 223] on button "button" at bounding box center [992, 222] width 56 height 81
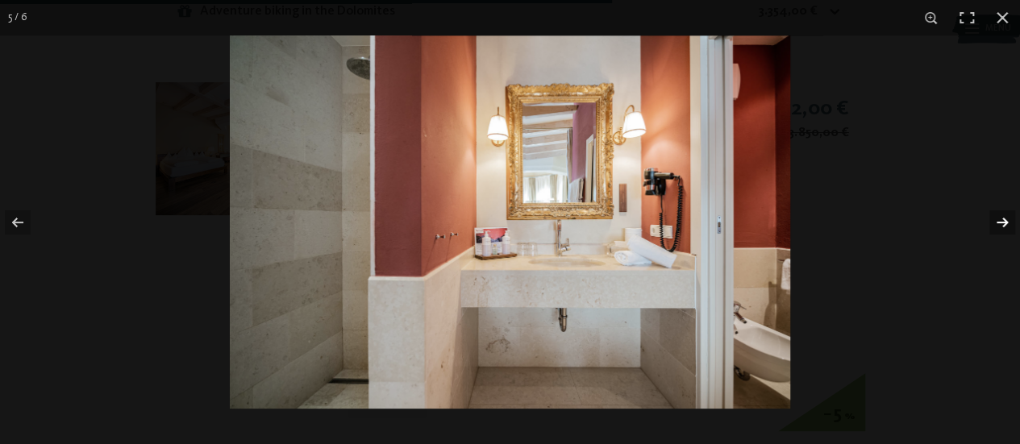
click at [1005, 223] on button "button" at bounding box center [992, 222] width 56 height 81
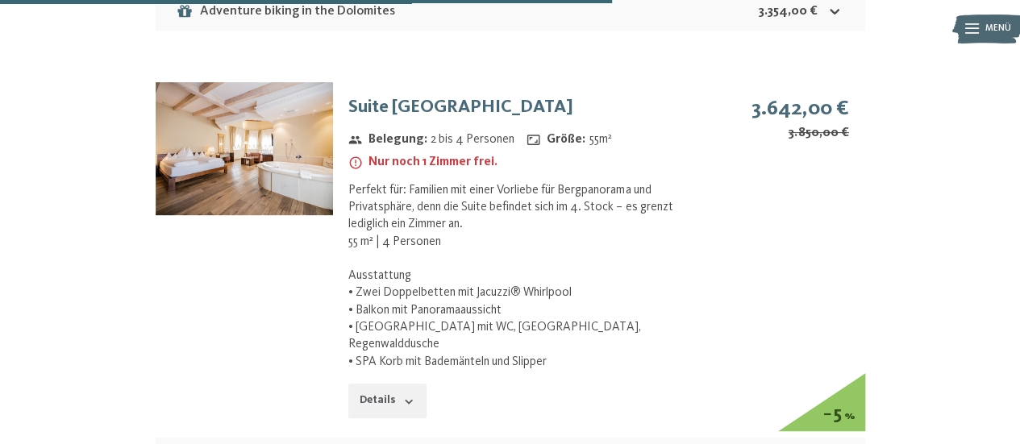
click at [0, 0] on button "button" at bounding box center [0, 0] width 0 height 0
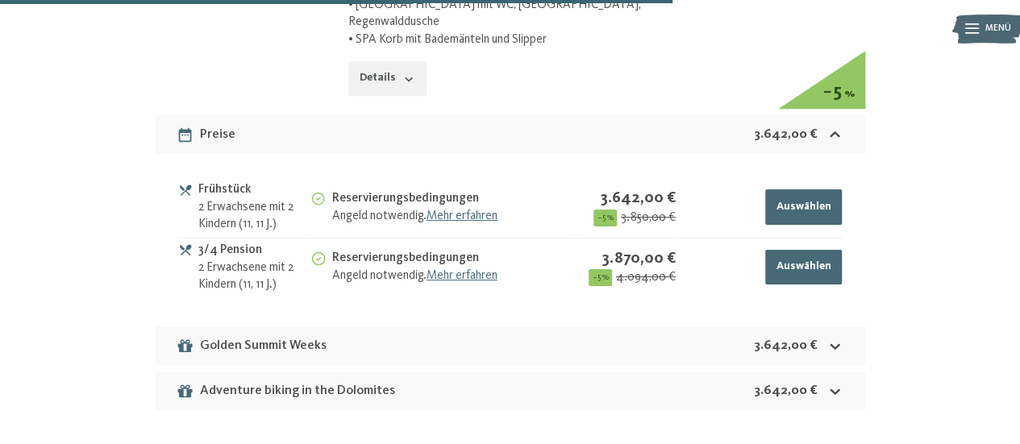
scroll to position [3679, 0]
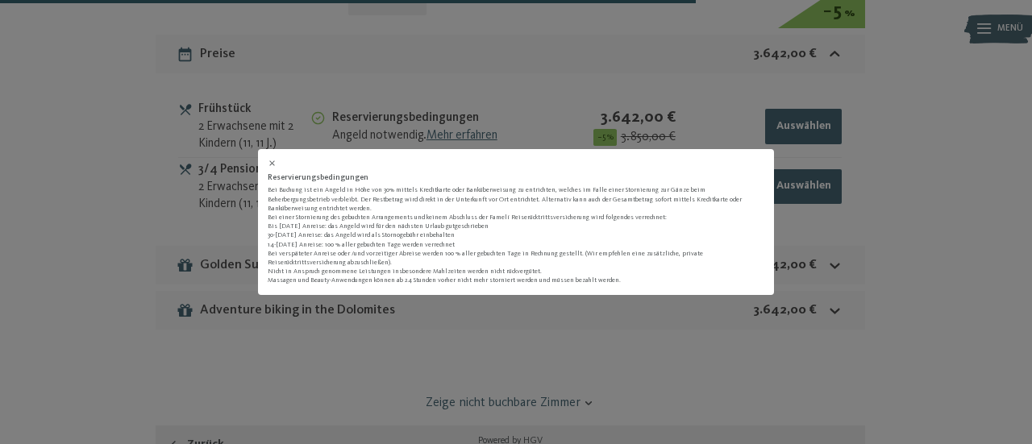
click at [271, 166] on icon at bounding box center [272, 164] width 6 height 6
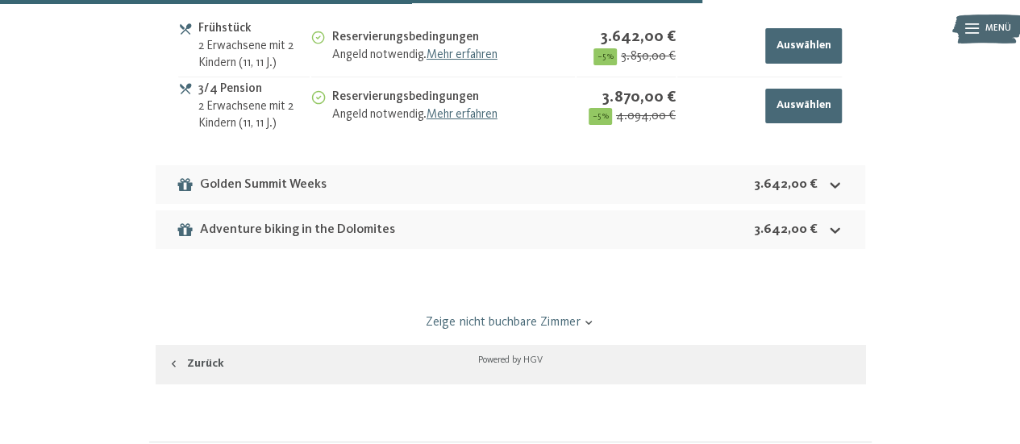
scroll to position [3841, 0]
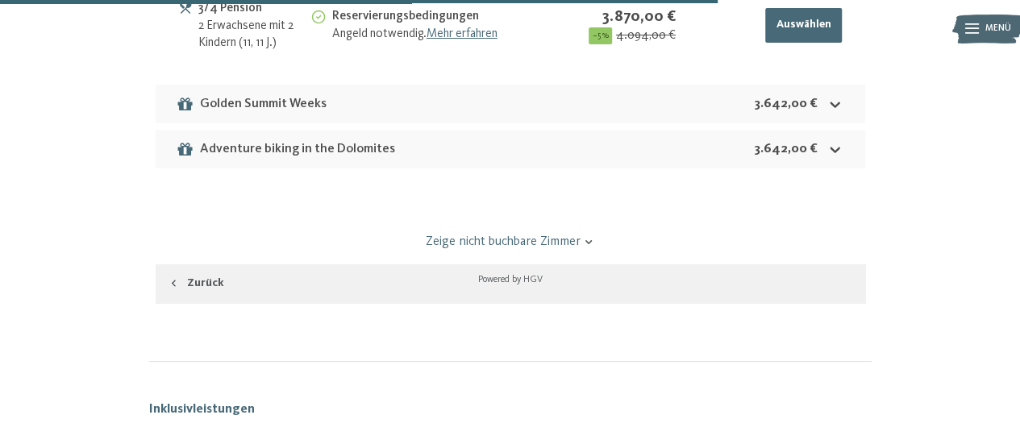
click at [430, 133] on div "Adventure biking in the Dolomites 3.642,00 €" at bounding box center [511, 149] width 710 height 39
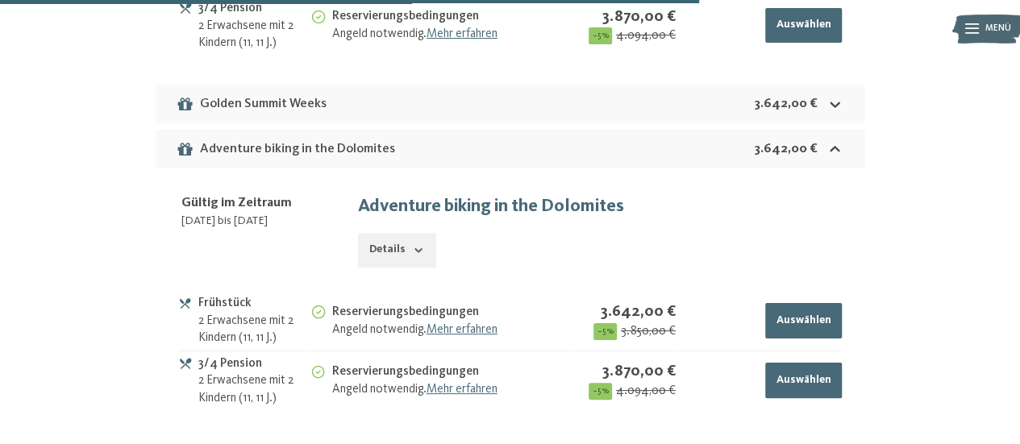
scroll to position [3921, 0]
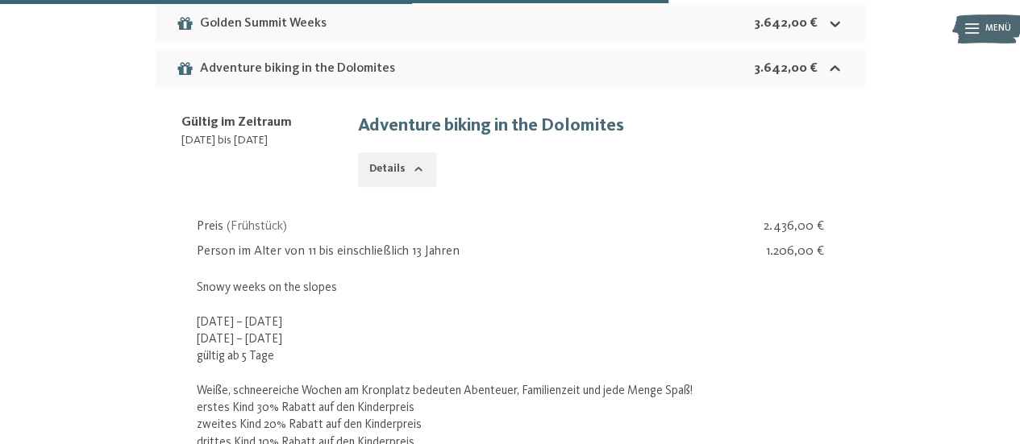
click at [427, 154] on button "Details" at bounding box center [396, 169] width 77 height 35
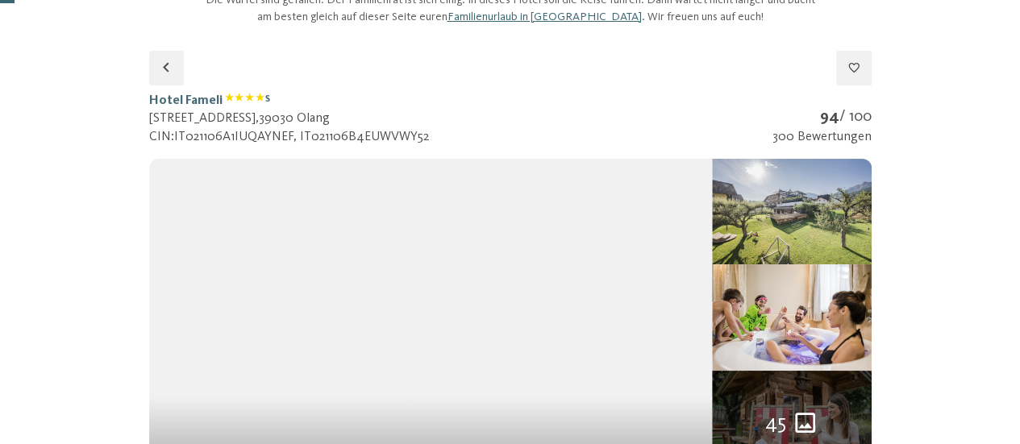
scroll to position [0, 0]
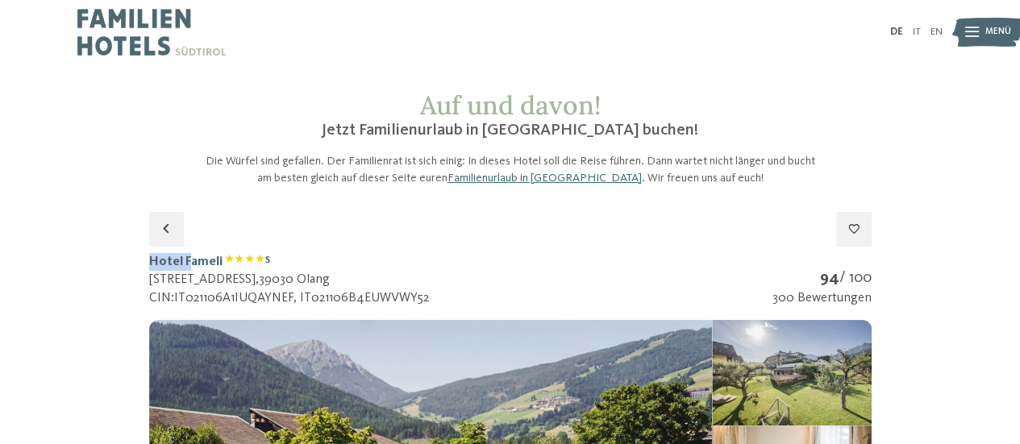
drag, startPoint x: 148, startPoint y: 260, endPoint x: 192, endPoint y: 266, distance: 44.0
click at [192, 266] on h1 "Hotel Fameli S" at bounding box center [289, 262] width 280 height 18
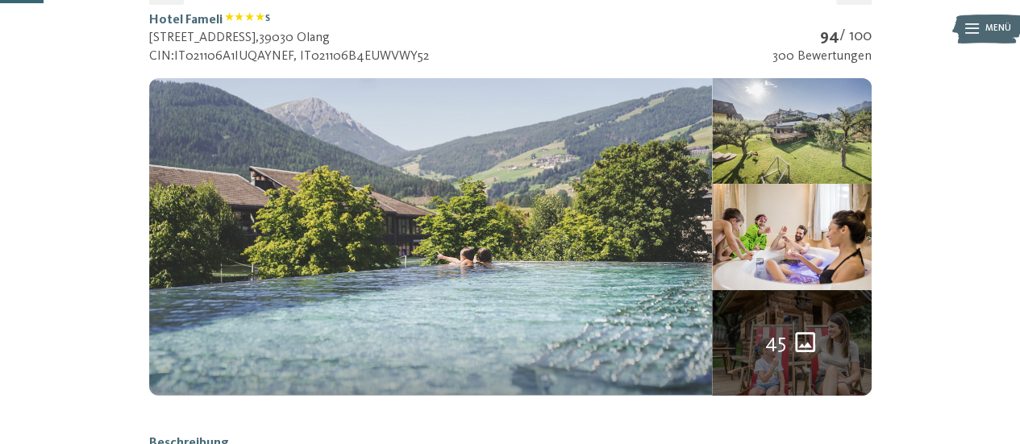
click at [588, 260] on img at bounding box center [431, 236] width 564 height 317
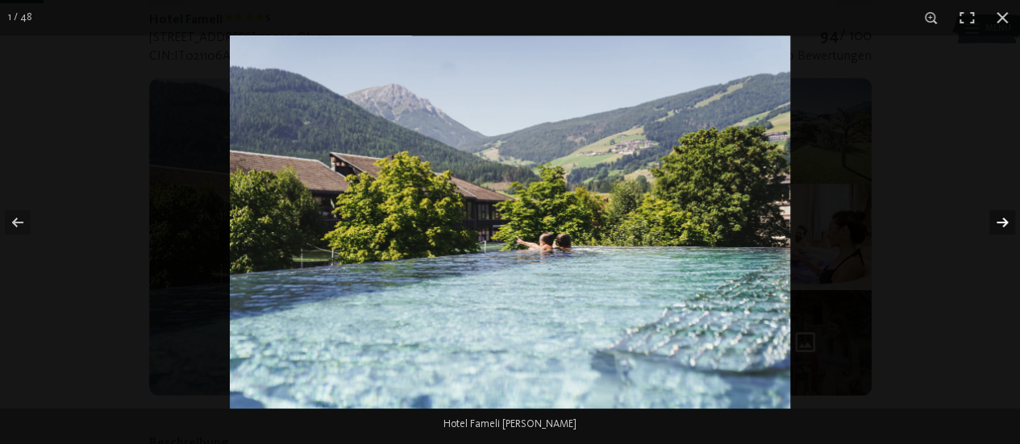
click at [996, 225] on button "button" at bounding box center [992, 222] width 56 height 81
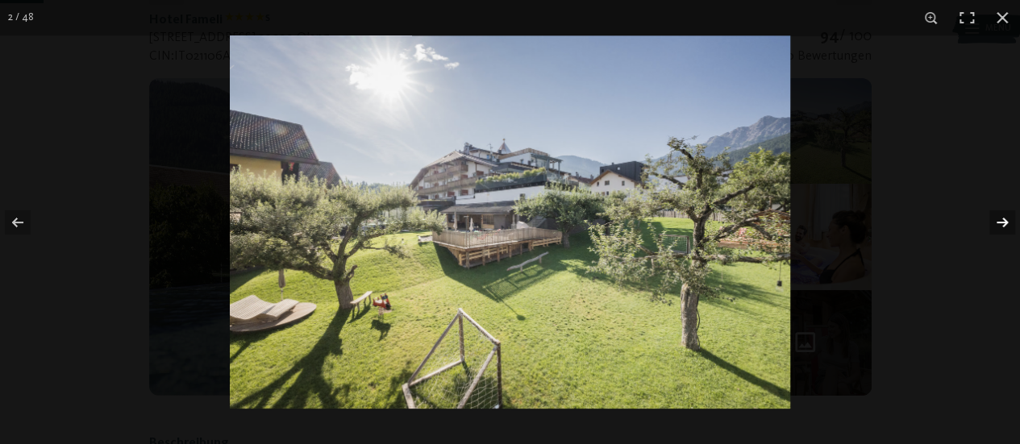
click at [996, 225] on button "button" at bounding box center [992, 222] width 56 height 81
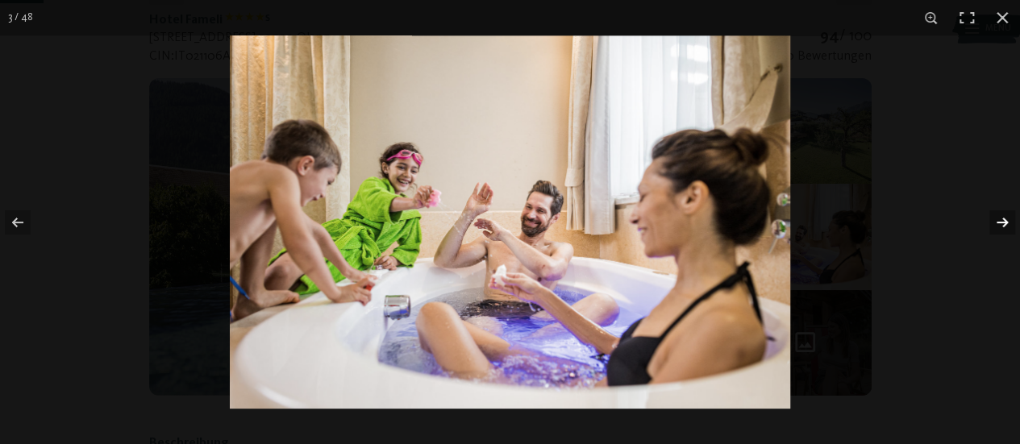
click at [996, 225] on button "button" at bounding box center [992, 222] width 56 height 81
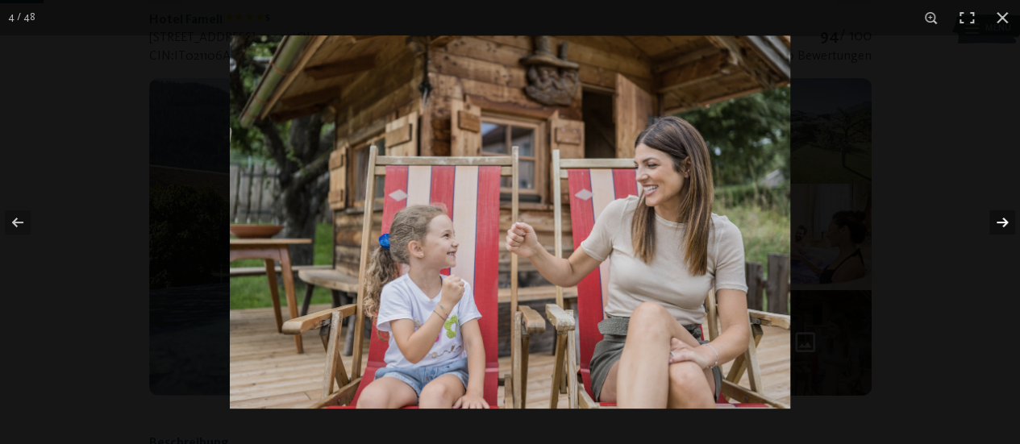
click at [996, 225] on button "button" at bounding box center [992, 222] width 56 height 81
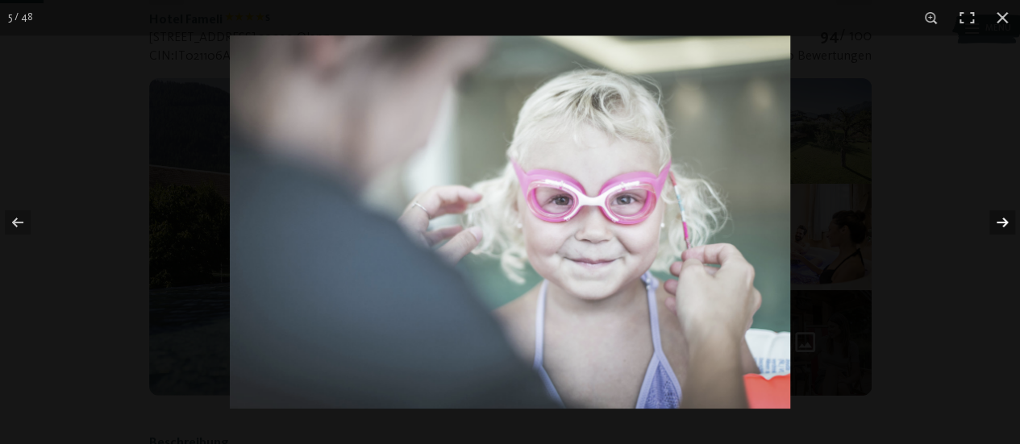
click at [996, 225] on button "button" at bounding box center [992, 222] width 56 height 81
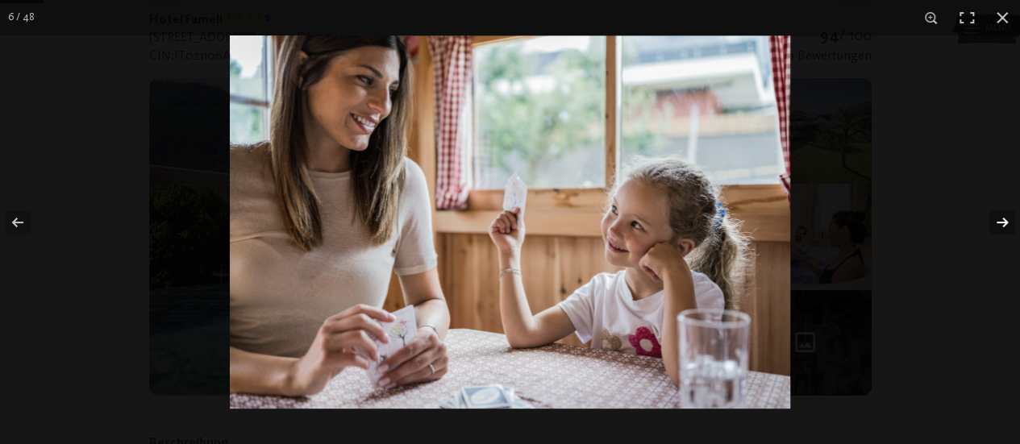
click at [996, 225] on button "button" at bounding box center [992, 222] width 56 height 81
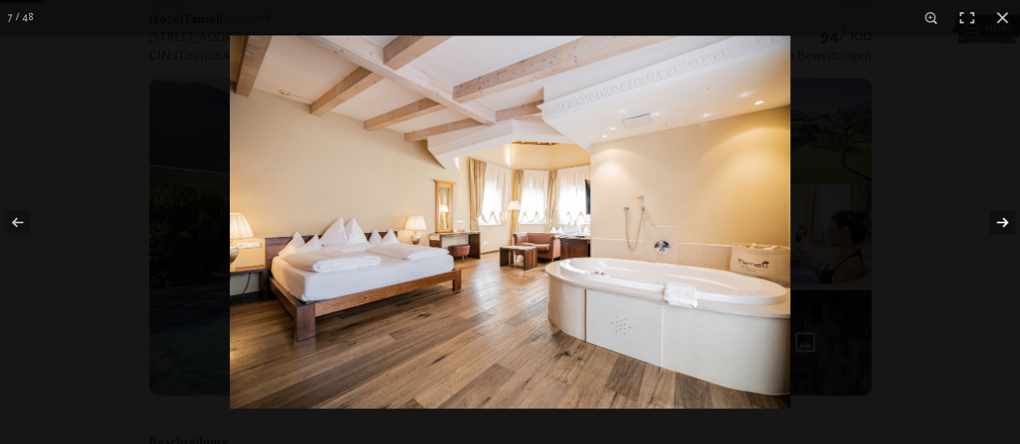
click at [996, 225] on button "button" at bounding box center [992, 222] width 56 height 81
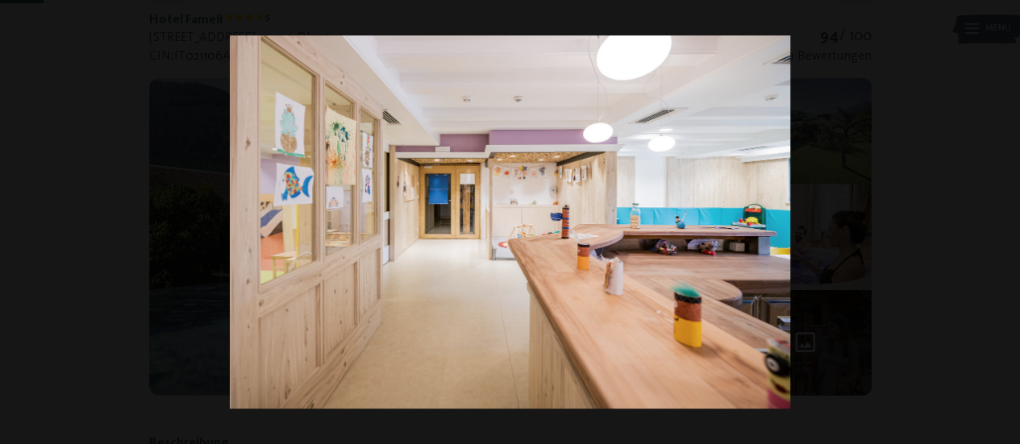
click at [996, 225] on button "button" at bounding box center [992, 222] width 56 height 81
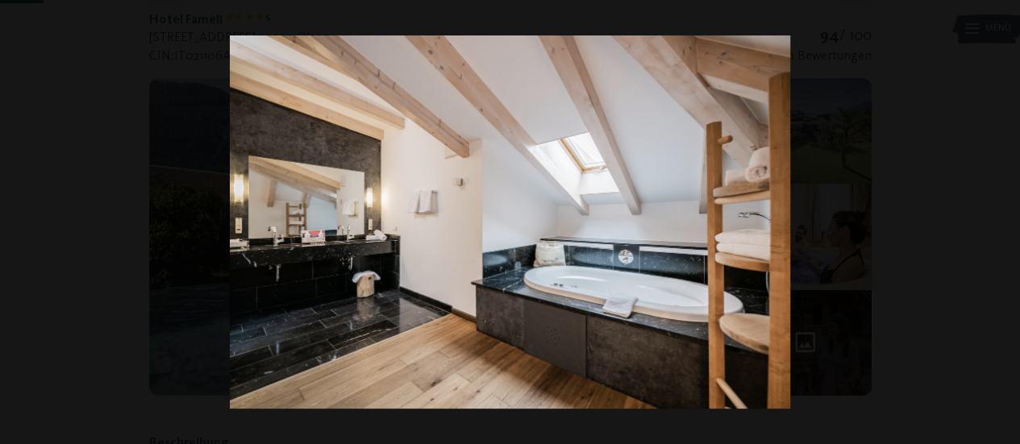
click at [996, 225] on button "button" at bounding box center [992, 222] width 56 height 81
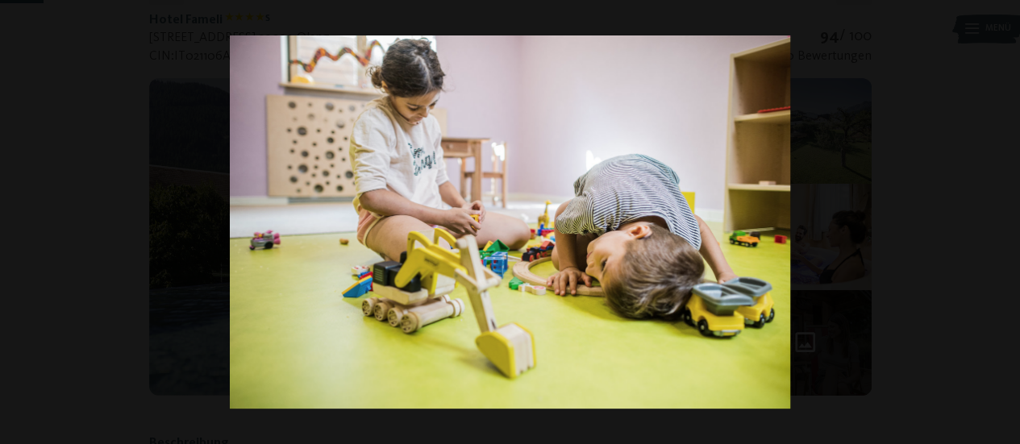
click at [996, 225] on button "button" at bounding box center [992, 222] width 56 height 81
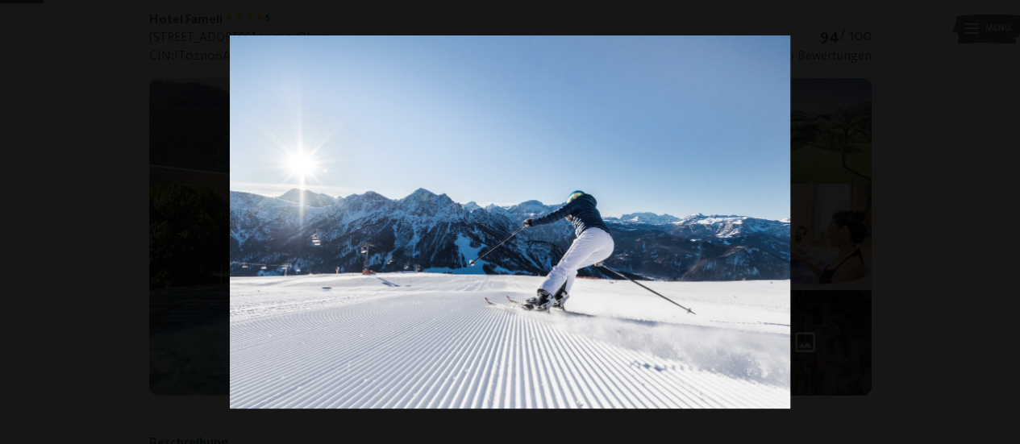
click at [996, 225] on button "button" at bounding box center [992, 222] width 56 height 81
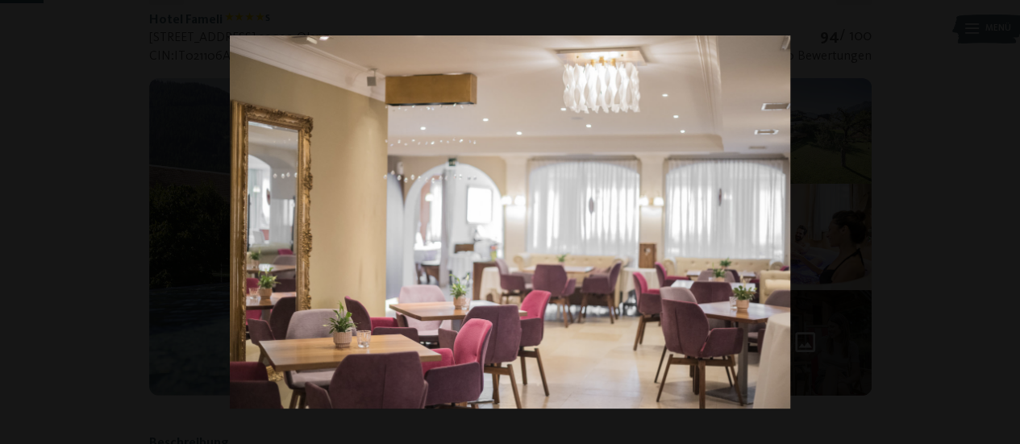
click at [996, 225] on button "button" at bounding box center [992, 222] width 56 height 81
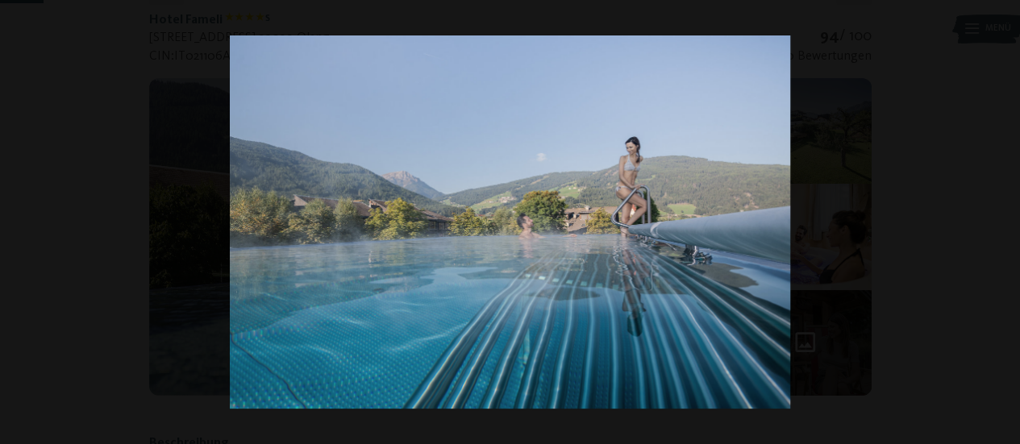
click at [996, 225] on button "button" at bounding box center [992, 222] width 56 height 81
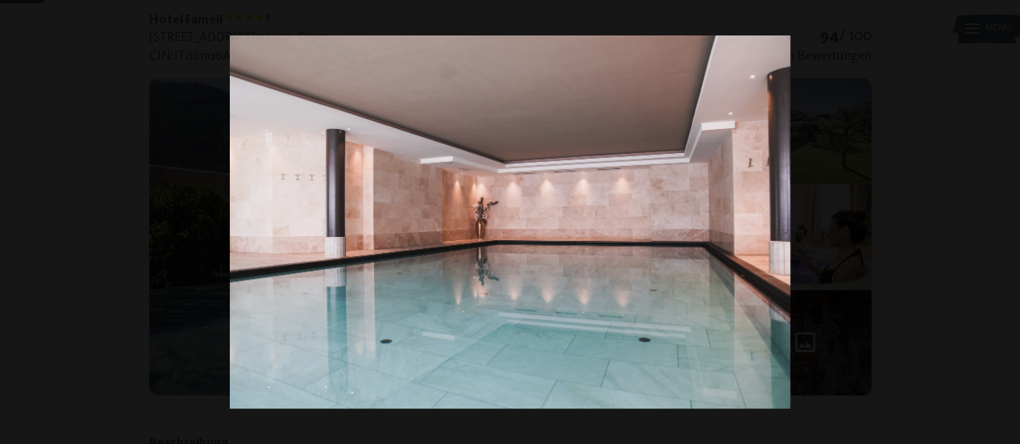
click at [996, 225] on button "button" at bounding box center [992, 222] width 56 height 81
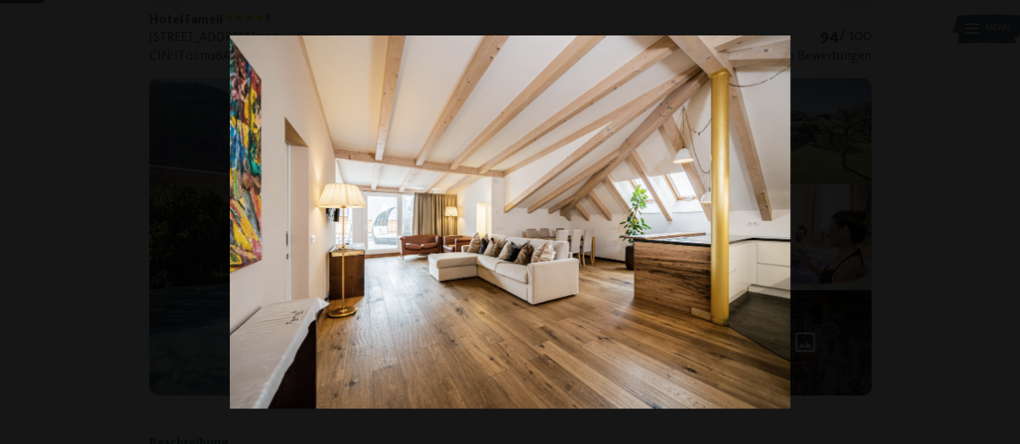
click at [996, 225] on button "button" at bounding box center [992, 222] width 56 height 81
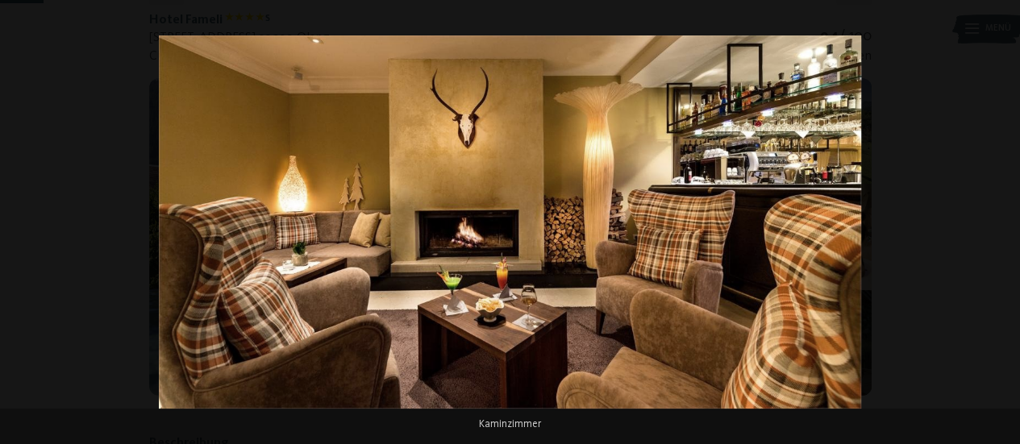
click at [996, 225] on button "button" at bounding box center [992, 222] width 56 height 81
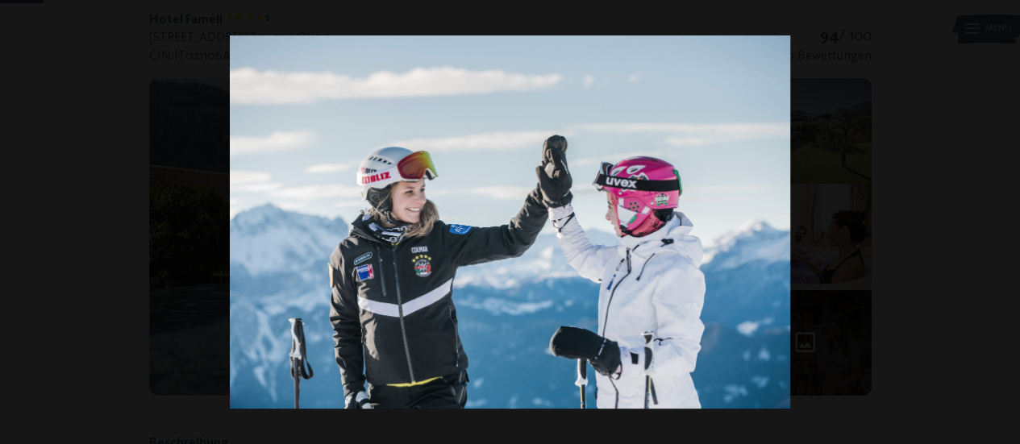
click at [996, 225] on button "button" at bounding box center [992, 222] width 56 height 81
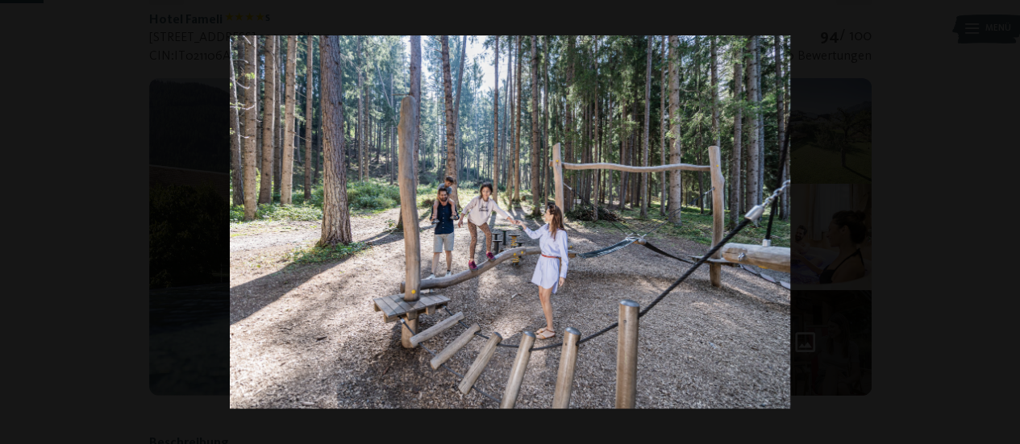
click at [996, 225] on button "button" at bounding box center [992, 222] width 56 height 81
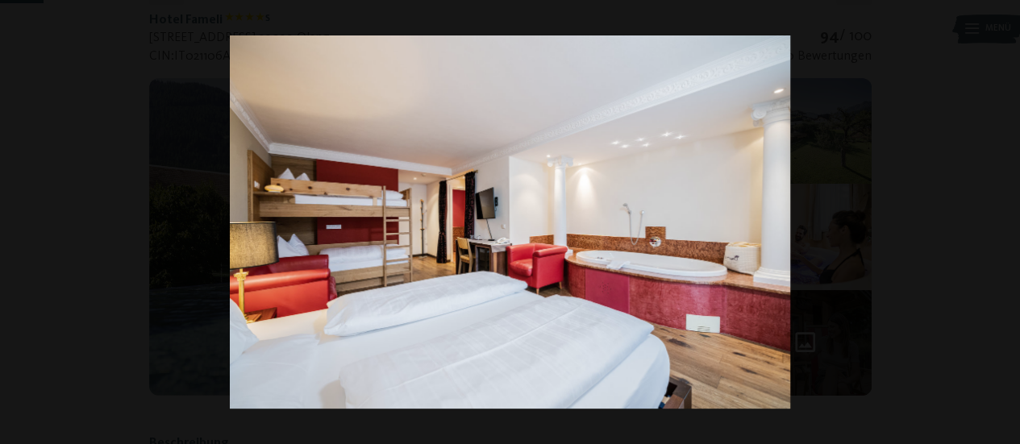
click at [996, 225] on button "button" at bounding box center [992, 222] width 56 height 81
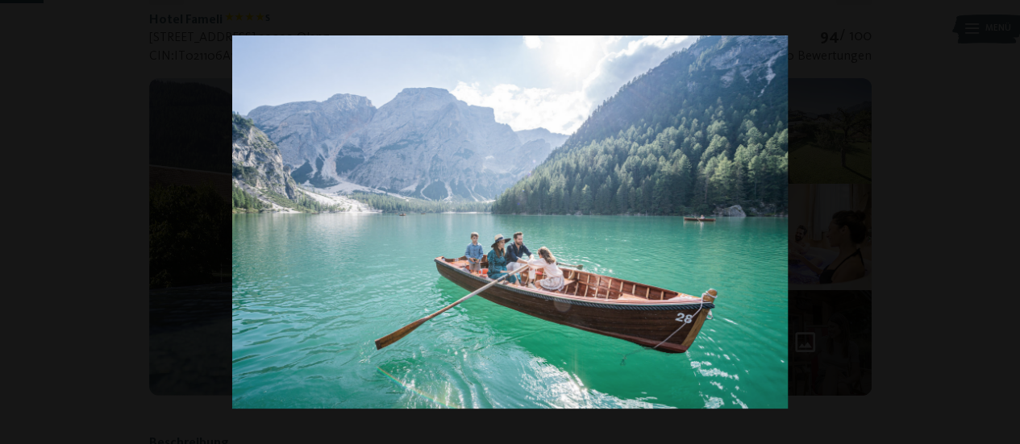
click at [996, 225] on button "button" at bounding box center [992, 222] width 56 height 81
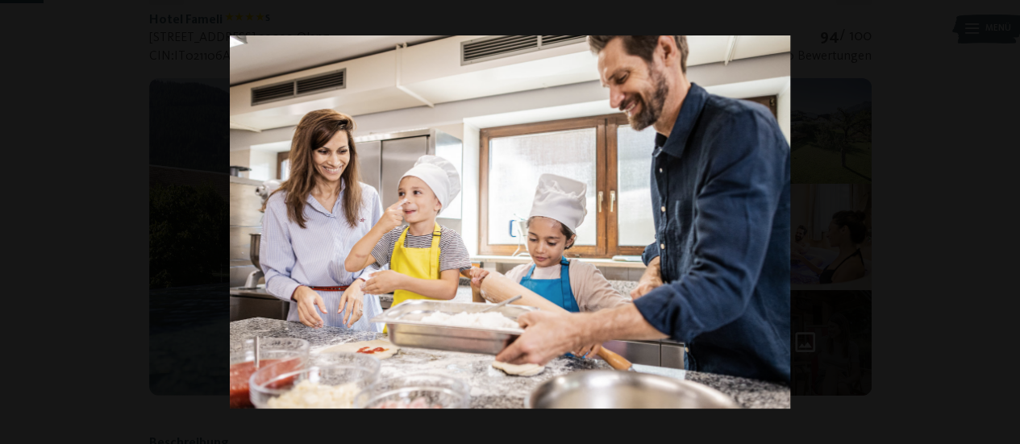
click at [996, 225] on button "button" at bounding box center [992, 222] width 56 height 81
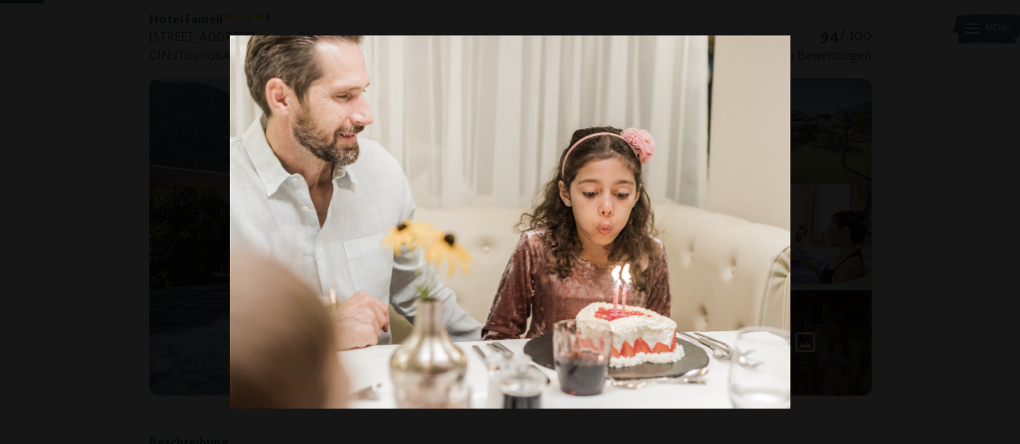
click at [996, 225] on button "button" at bounding box center [992, 222] width 56 height 81
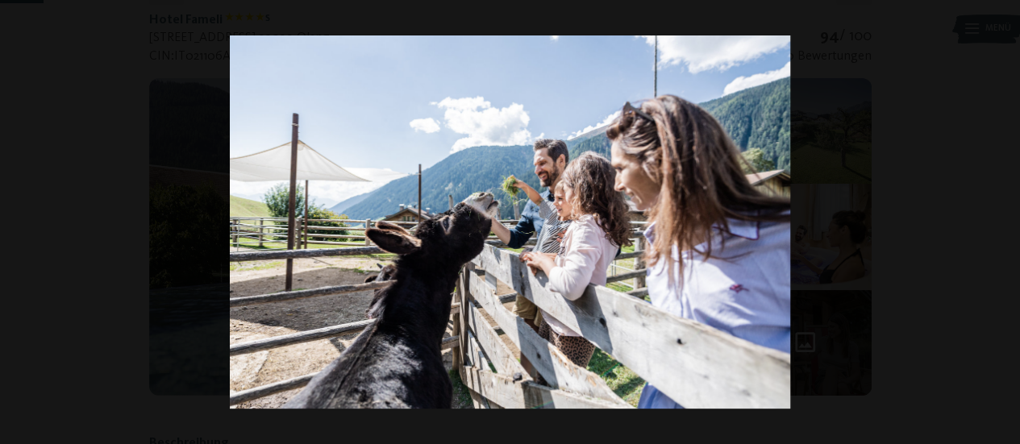
click at [996, 225] on button "button" at bounding box center [992, 222] width 56 height 81
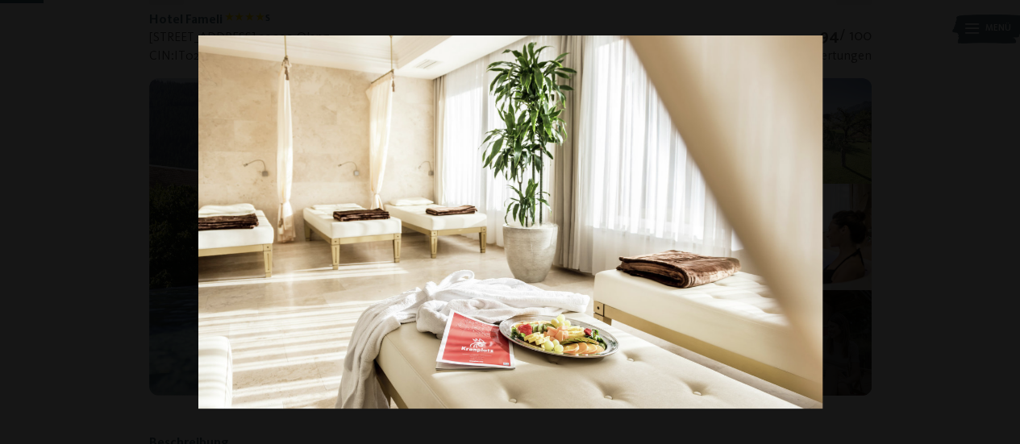
click at [996, 225] on button "button" at bounding box center [992, 222] width 56 height 81
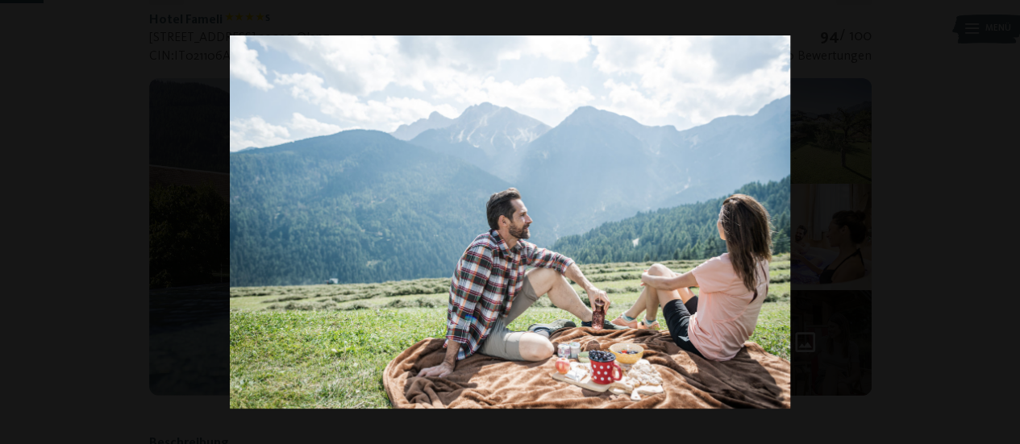
click at [996, 225] on button "button" at bounding box center [992, 222] width 56 height 81
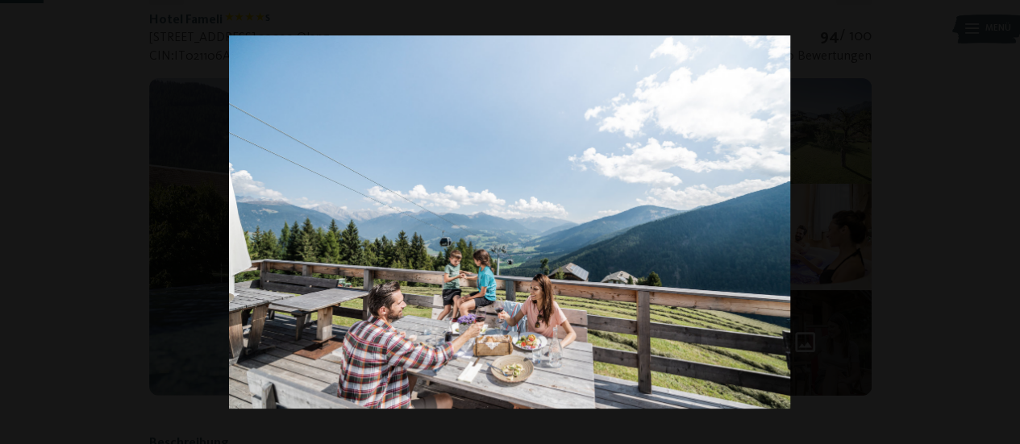
click at [996, 225] on button "button" at bounding box center [992, 222] width 56 height 81
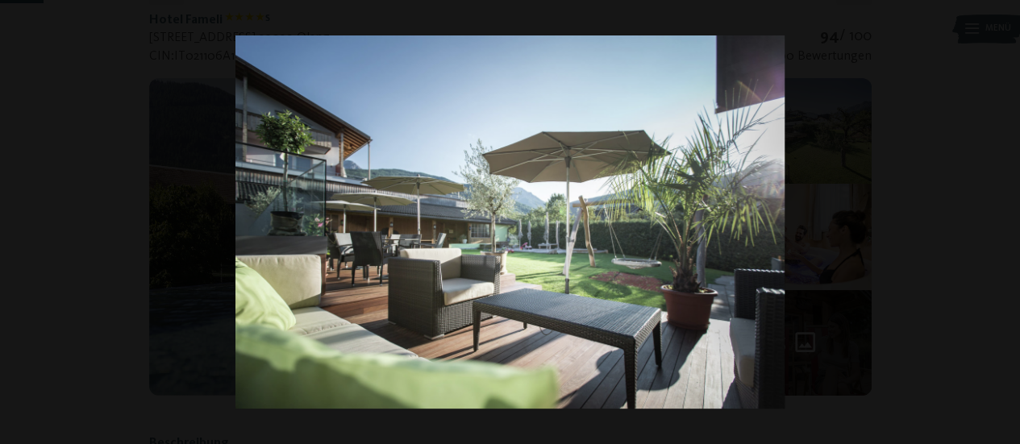
click at [996, 225] on button "button" at bounding box center [992, 222] width 56 height 81
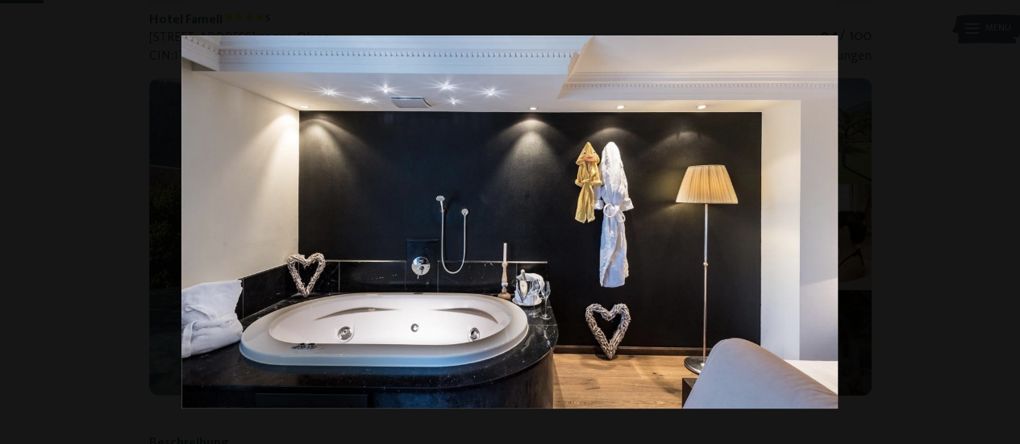
click at [996, 225] on button "button" at bounding box center [992, 222] width 56 height 81
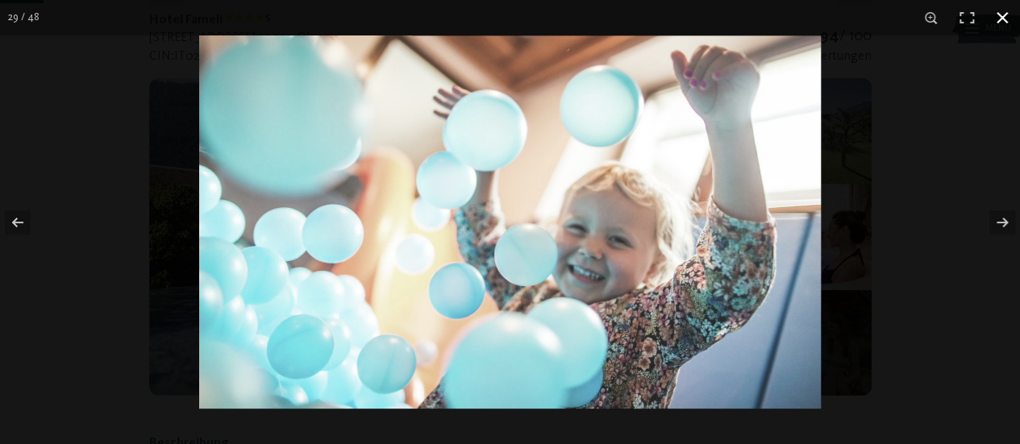
click at [1000, 19] on button "button" at bounding box center [1002, 17] width 35 height 35
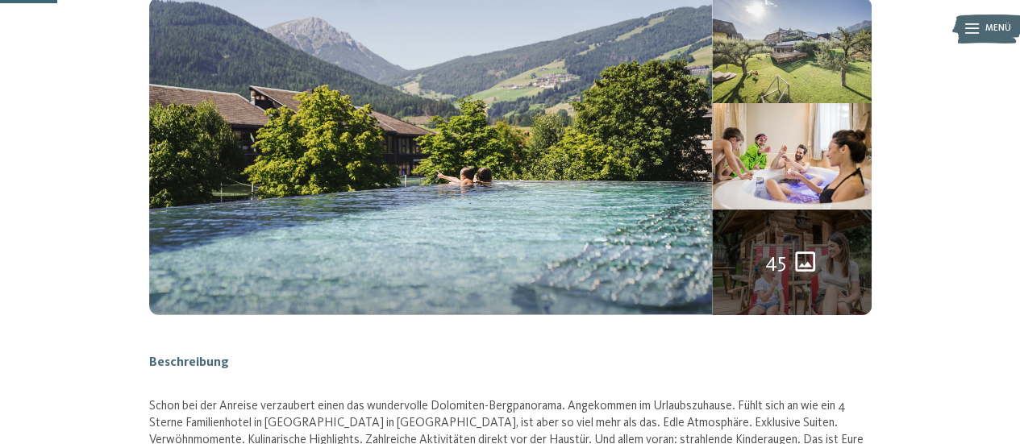
scroll to position [0, 0]
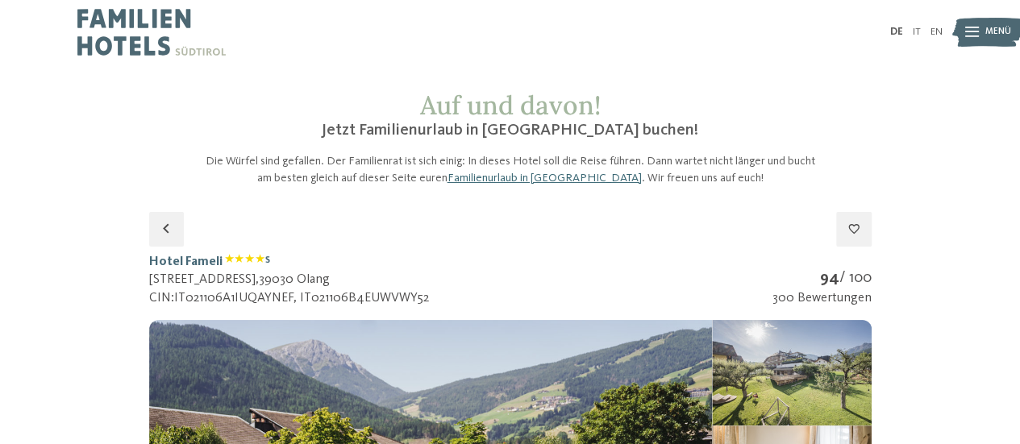
drag, startPoint x: 145, startPoint y: 266, endPoint x: 371, endPoint y: 277, distance: 226.1
copy div "Hotel Fameli S St. Ägidius-Weg 13 , 39030 Olang"
click at [183, 56] on img at bounding box center [151, 32] width 148 height 65
